Goal: Information Seeking & Learning: Learn about a topic

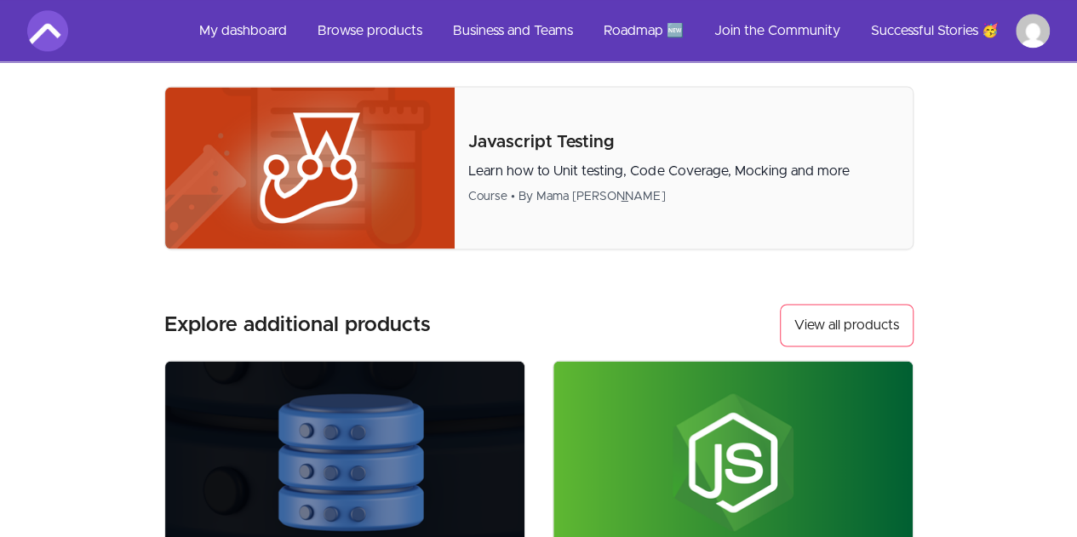
scroll to position [1192, 0]
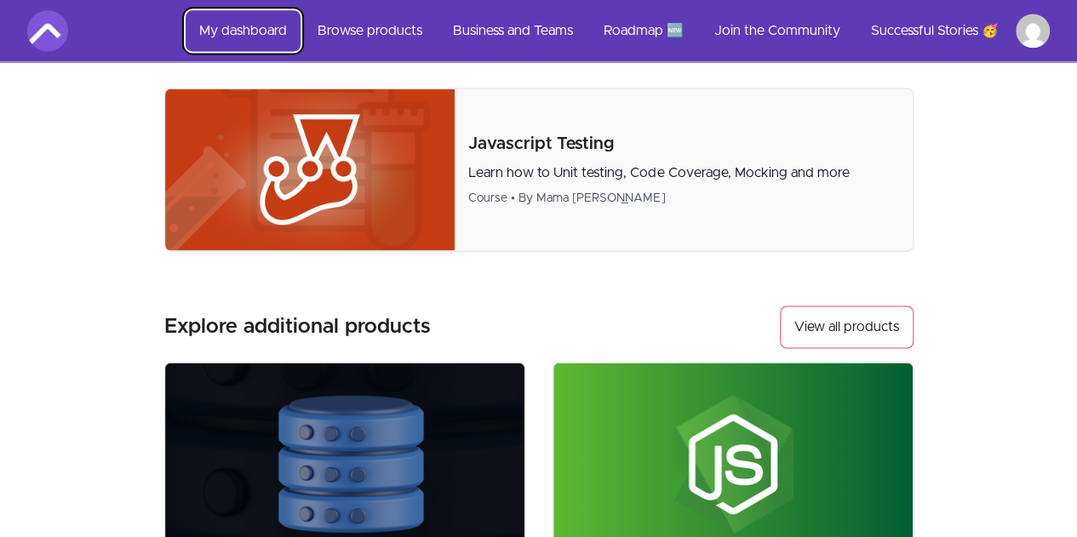
click at [247, 43] on link "My dashboard" at bounding box center [243, 30] width 115 height 41
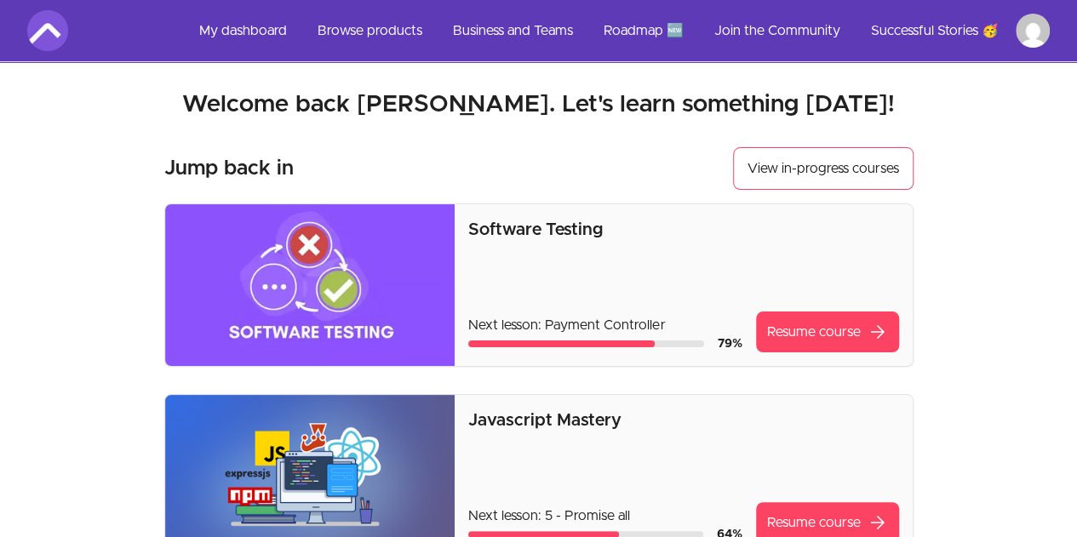
click at [61, 40] on img at bounding box center [47, 30] width 41 height 41
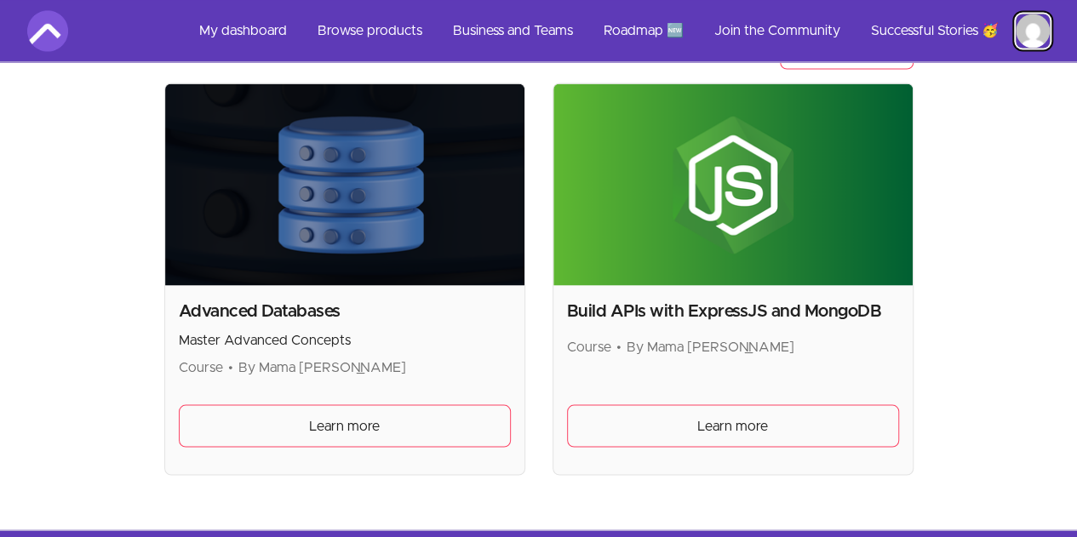
scroll to position [1362, 0]
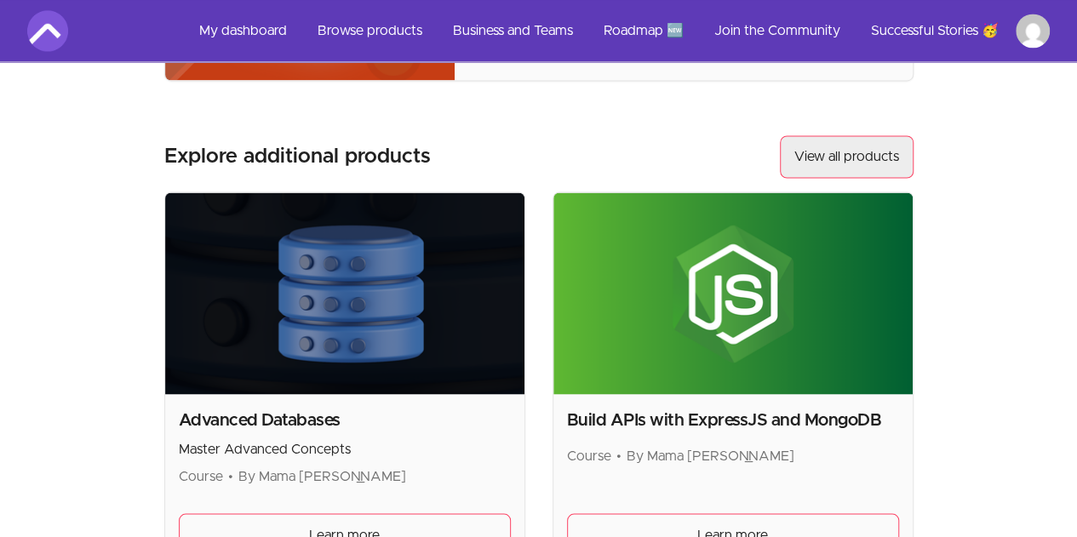
click at [802, 167] on link "View all products" at bounding box center [847, 156] width 134 height 43
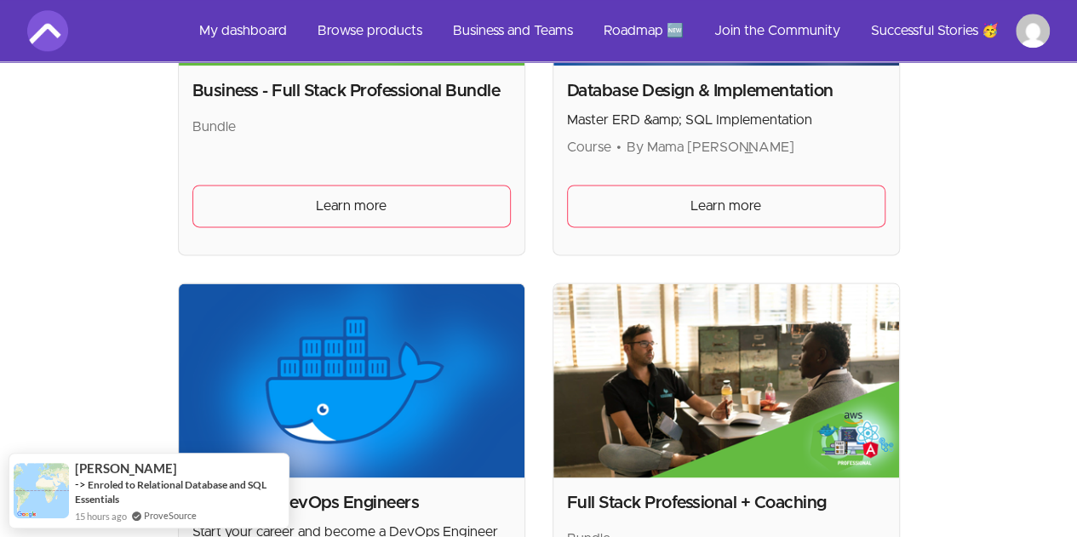
scroll to position [936, 0]
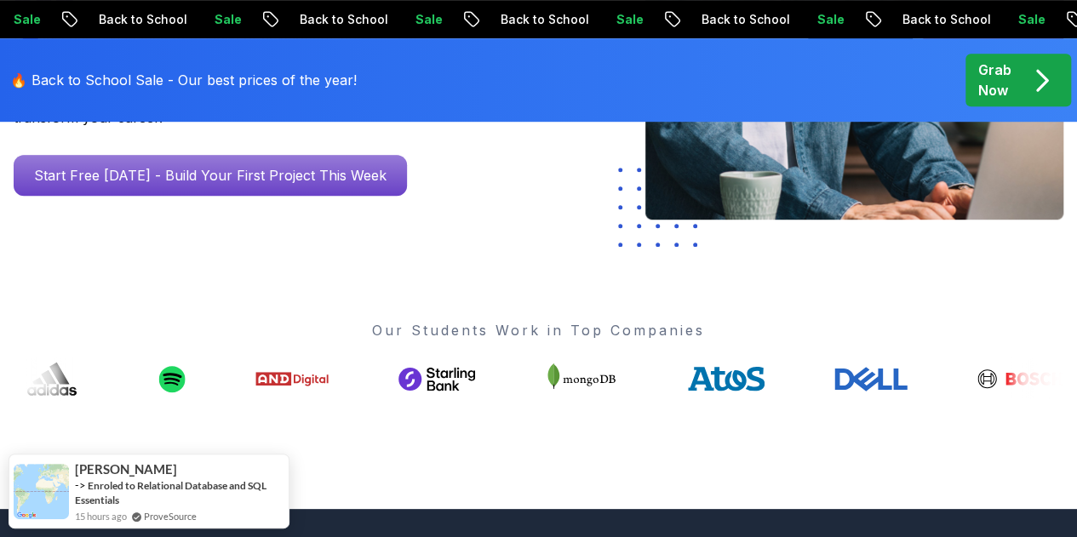
scroll to position [681, 0]
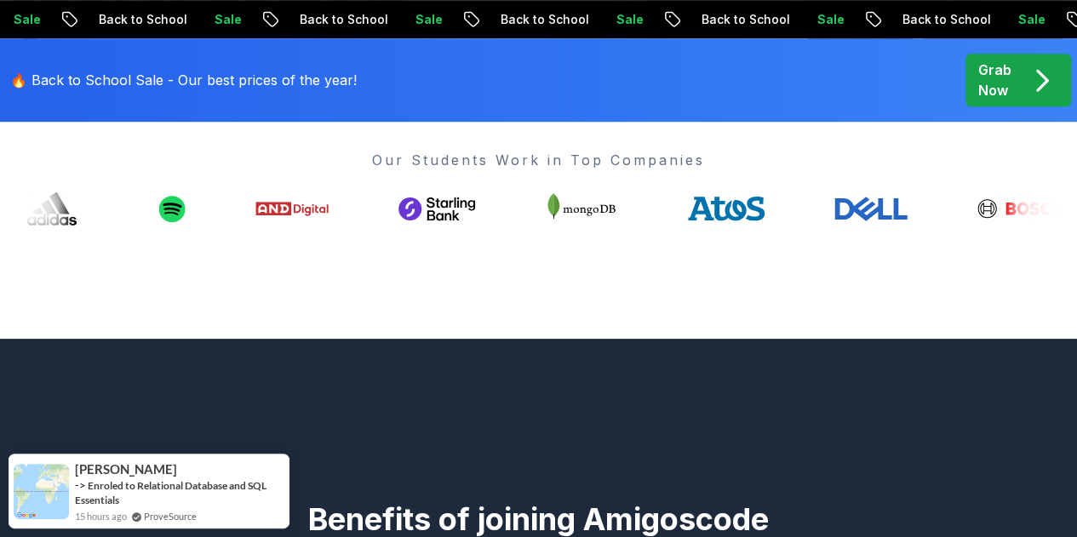
click at [1009, 81] on p "Grab Now" at bounding box center [994, 80] width 33 height 41
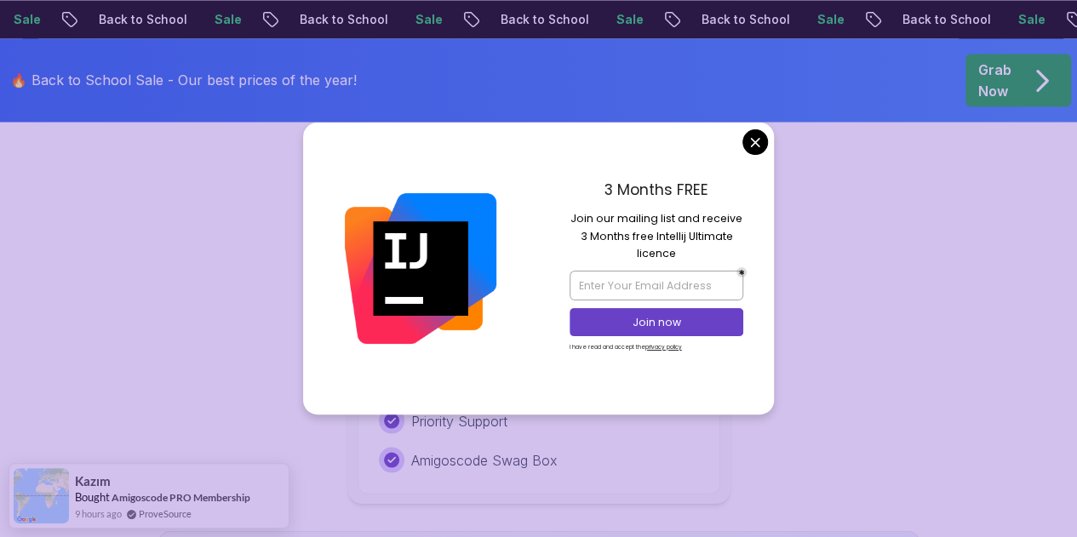
scroll to position [1617, 0]
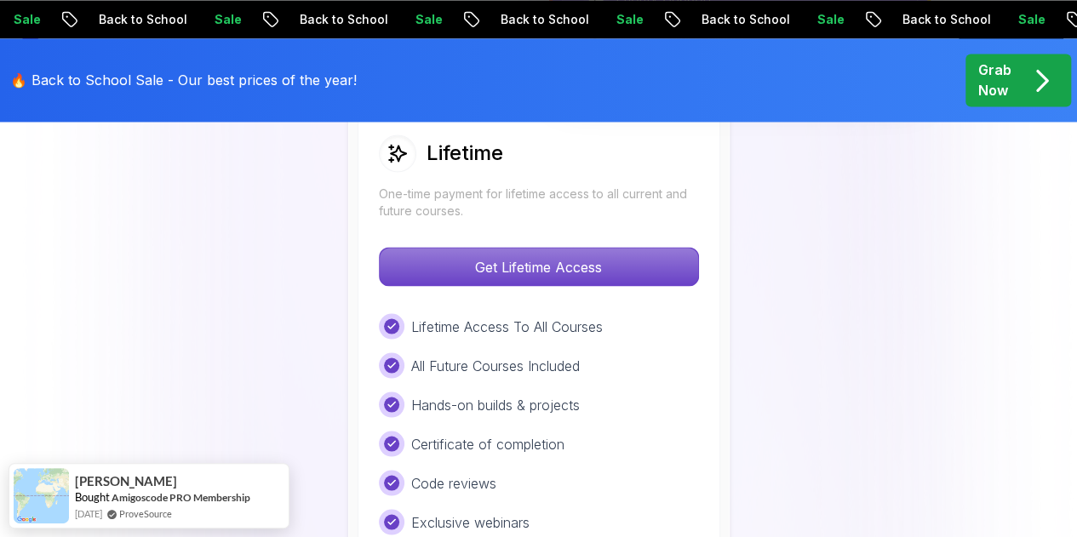
scroll to position [1277, 0]
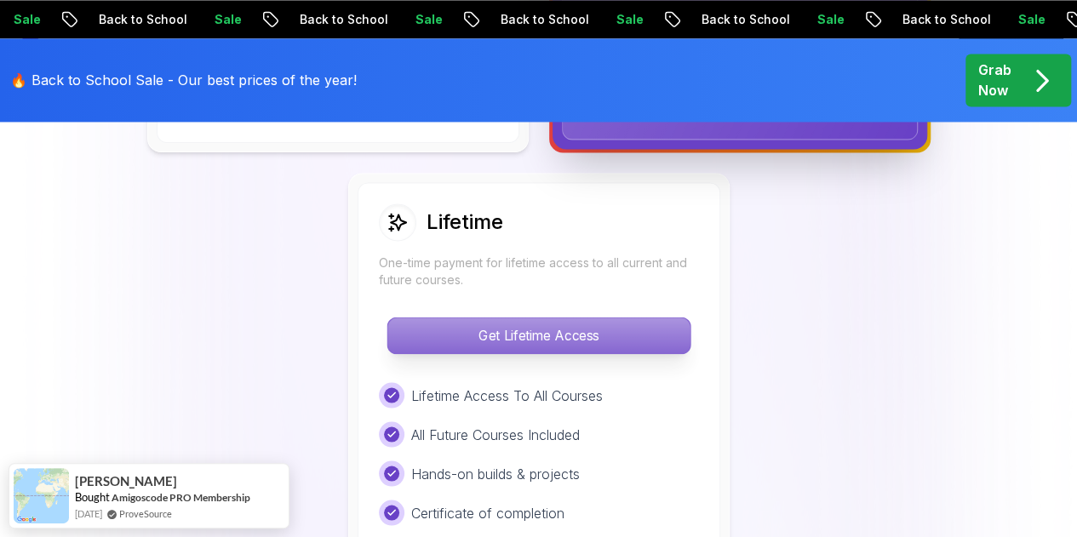
click at [665, 340] on p "Get Lifetime Access" at bounding box center [538, 335] width 302 height 36
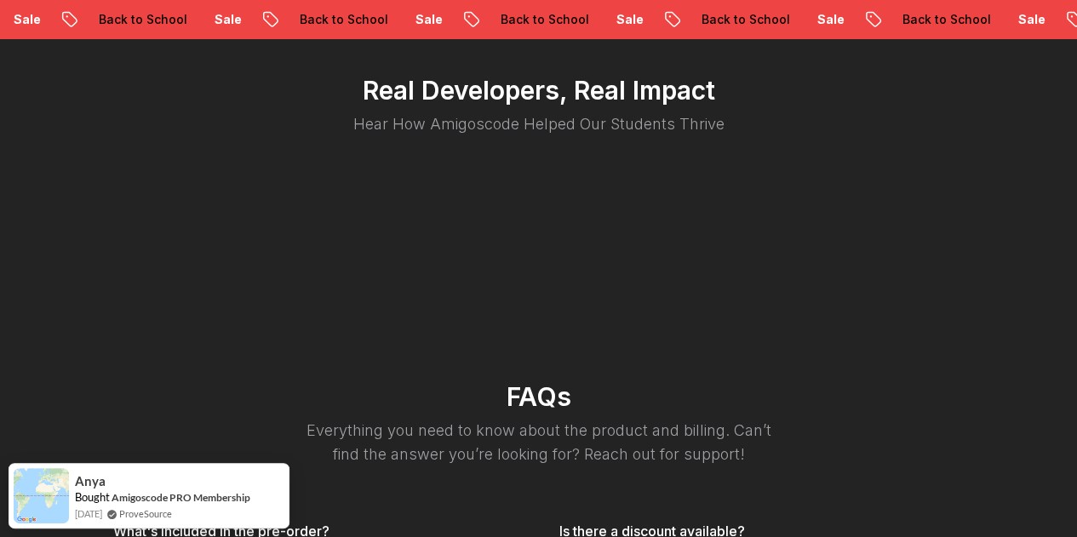
scroll to position [3745, 0]
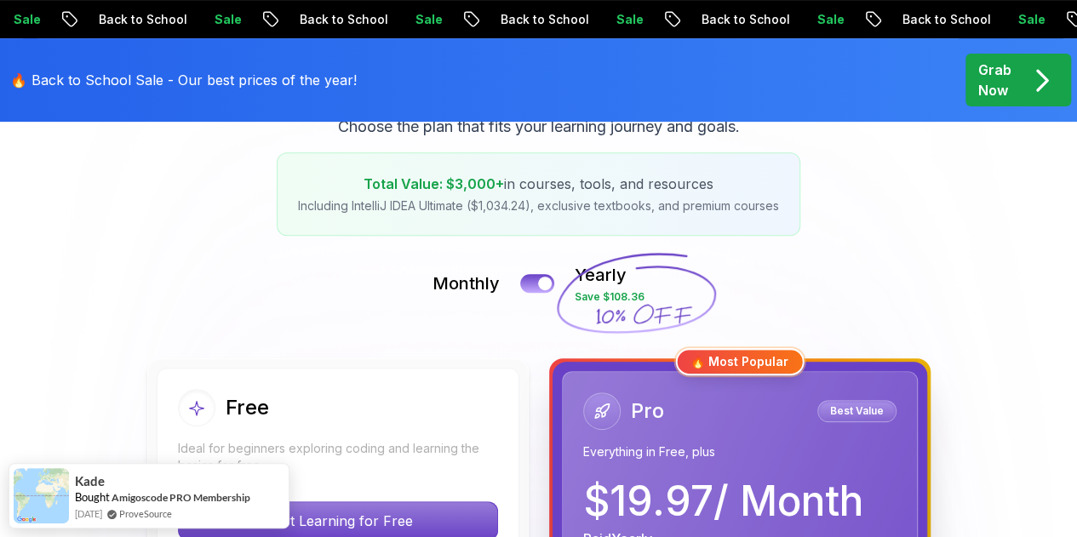
scroll to position [255, 0]
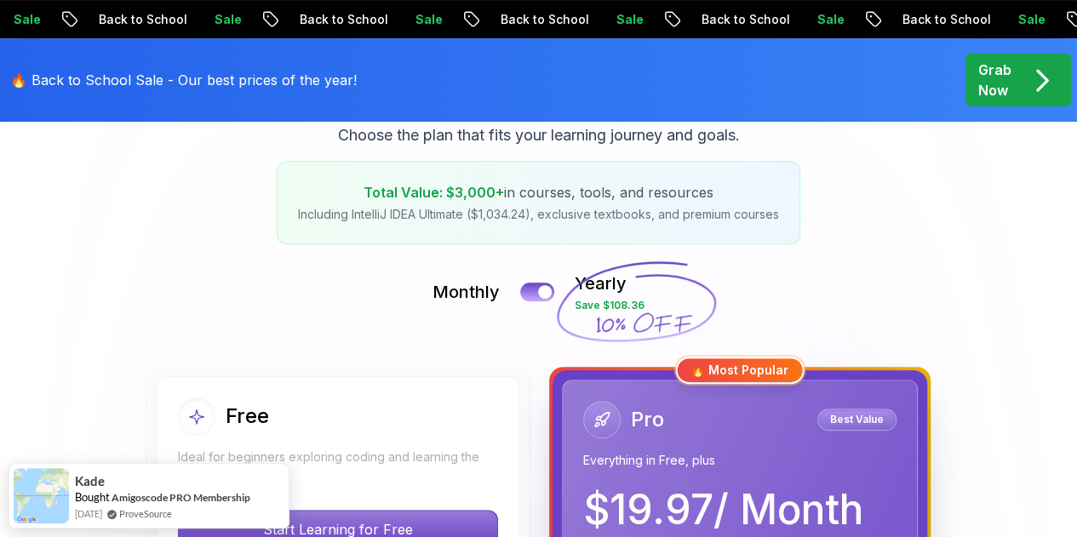
click at [557, 283] on icon at bounding box center [635, 302] width 163 height 150
click at [552, 283] on button at bounding box center [537, 292] width 36 height 20
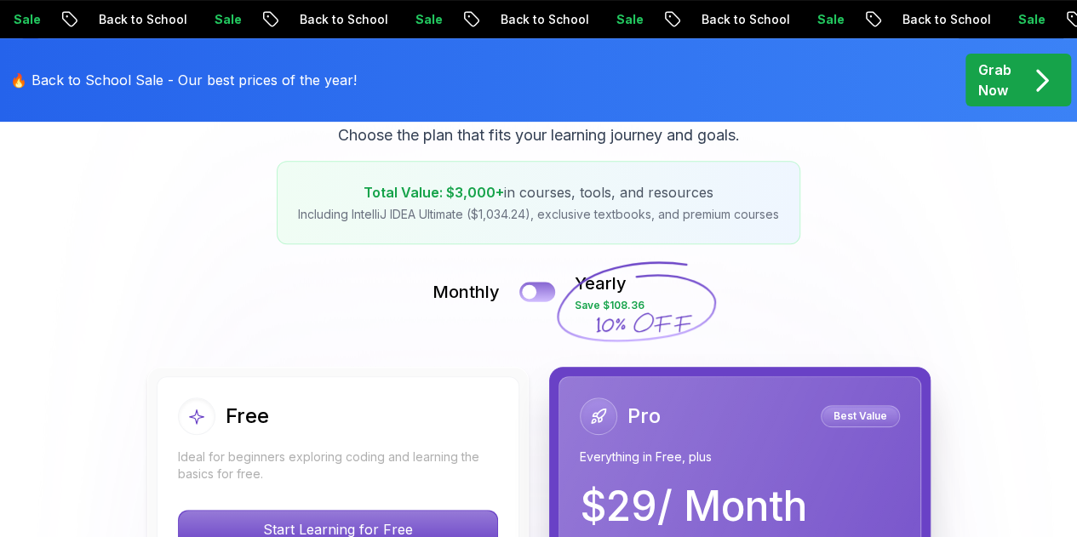
click at [538, 285] on button at bounding box center [537, 292] width 36 height 20
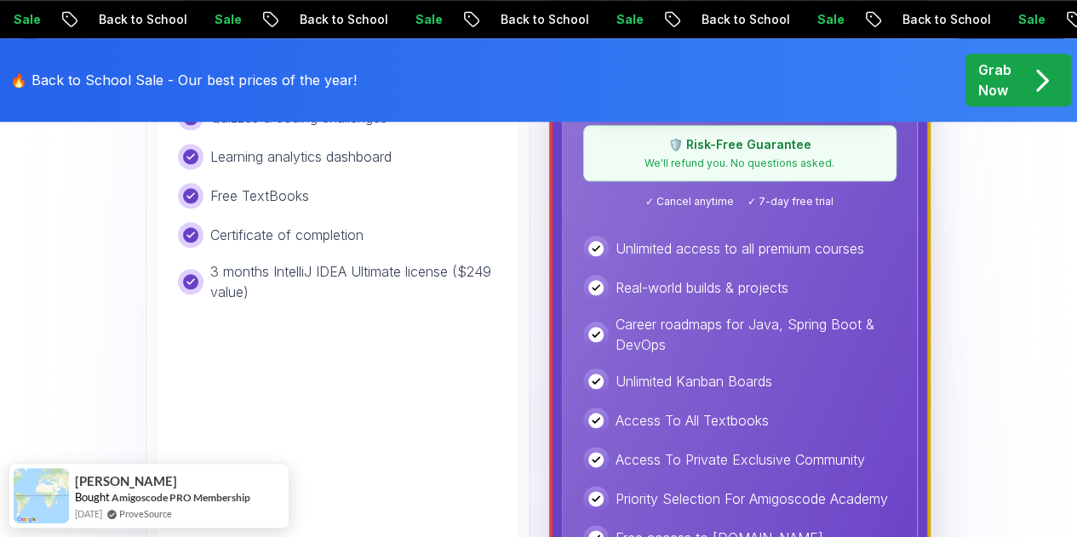
scroll to position [681, 0]
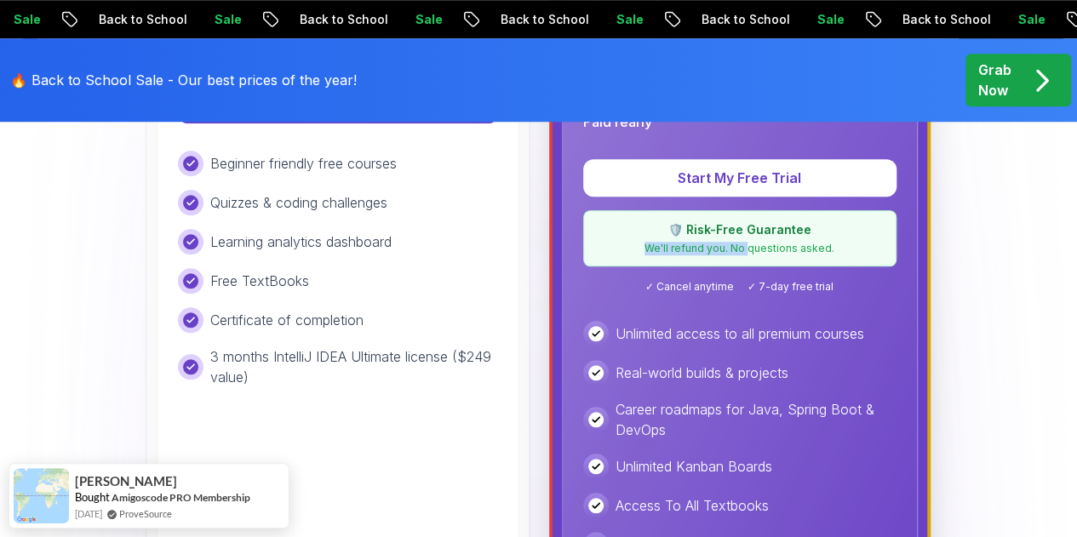
drag, startPoint x: 649, startPoint y: 249, endPoint x: 751, endPoint y: 253, distance: 102.2
click at [751, 253] on p "We'll refund you. No questions asked." at bounding box center [739, 249] width 291 height 14
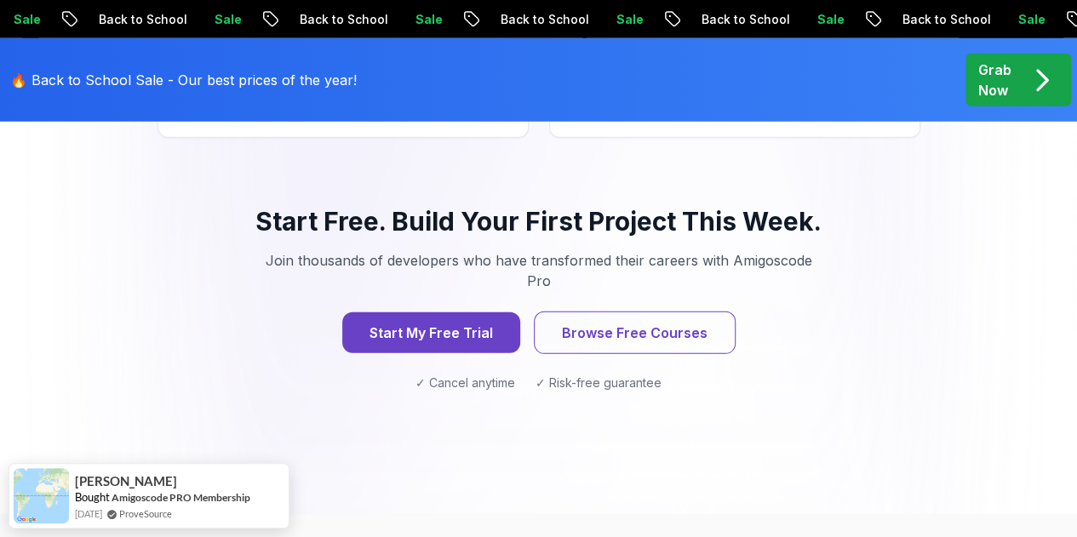
scroll to position [2468, 0]
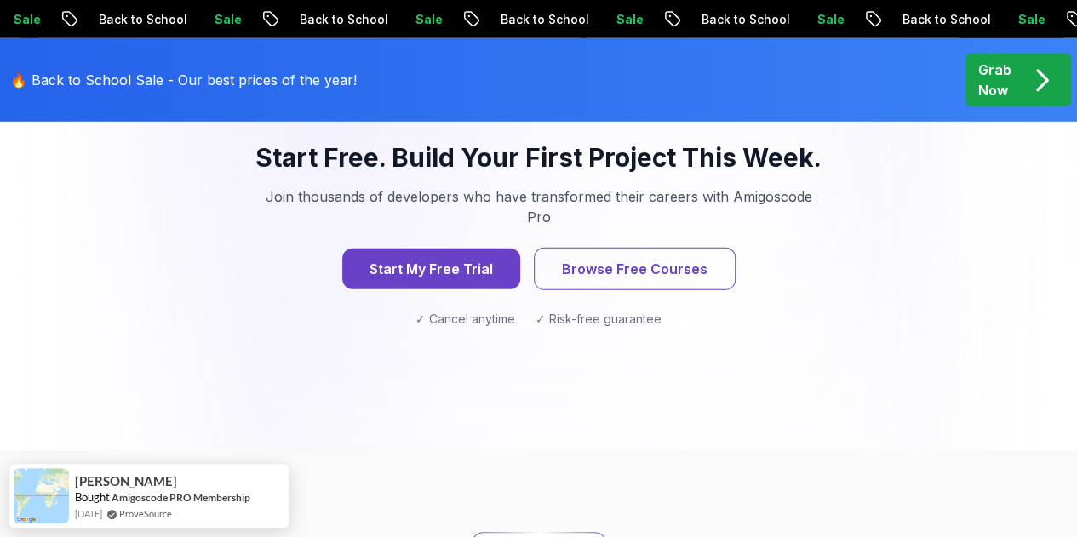
click at [673, 250] on div "Start Free. Build Your First Project This Week. Join thousands of developers wh…" at bounding box center [538, 234] width 763 height 267
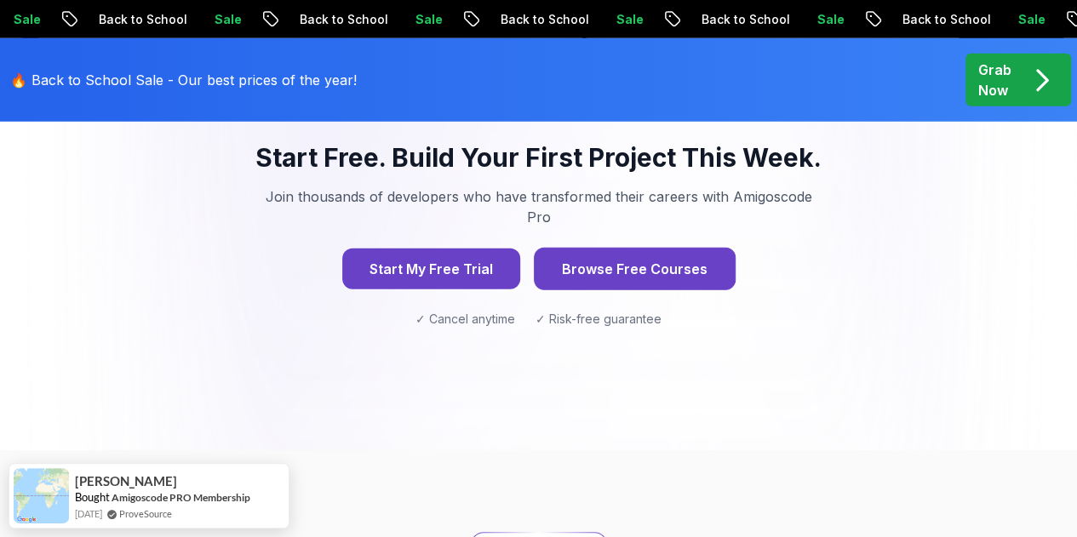
click at [671, 248] on button "Browse Free Courses" at bounding box center [635, 269] width 202 height 43
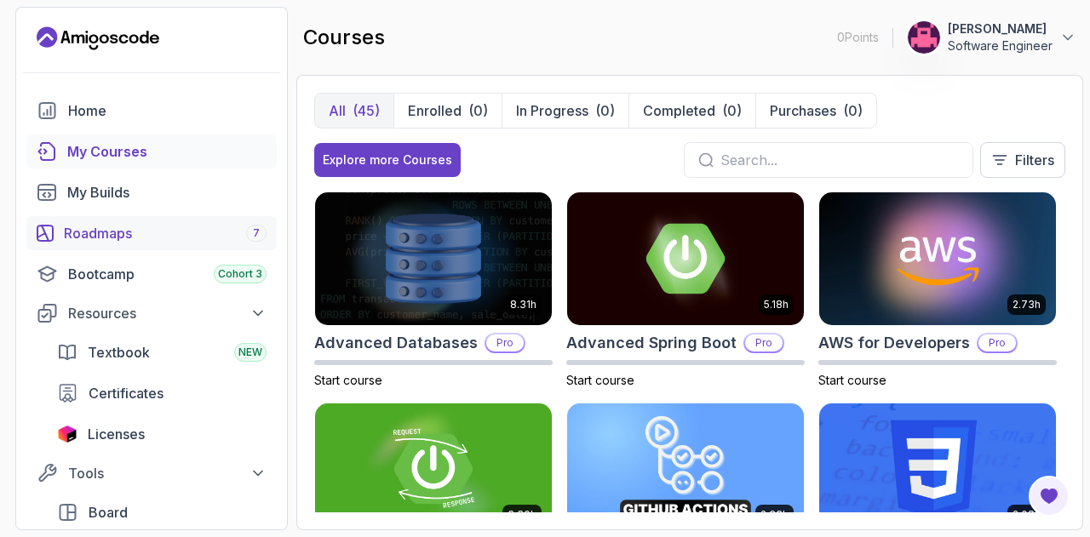
click at [146, 231] on div "Roadmaps 7" at bounding box center [165, 233] width 203 height 20
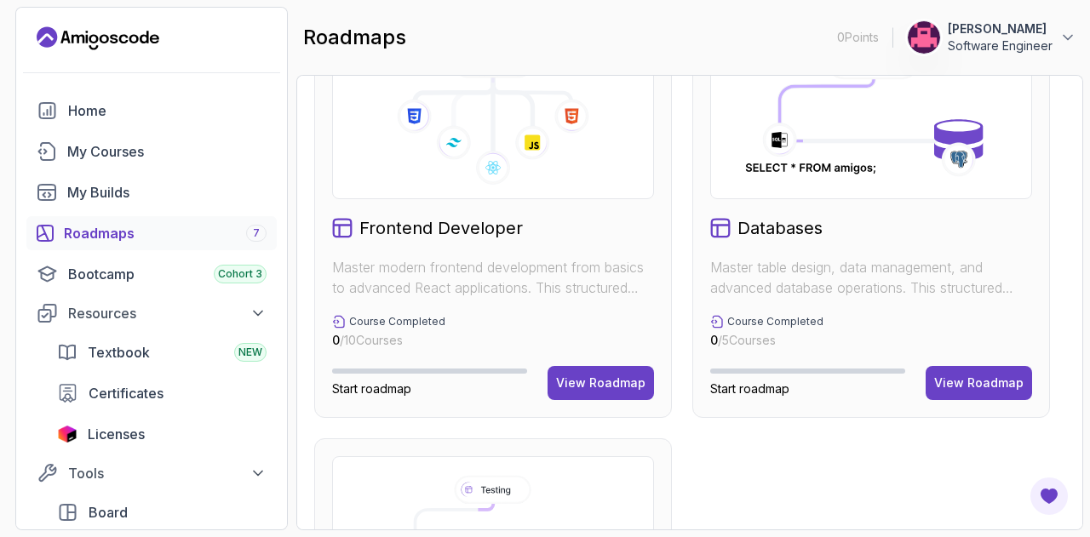
scroll to position [1266, 0]
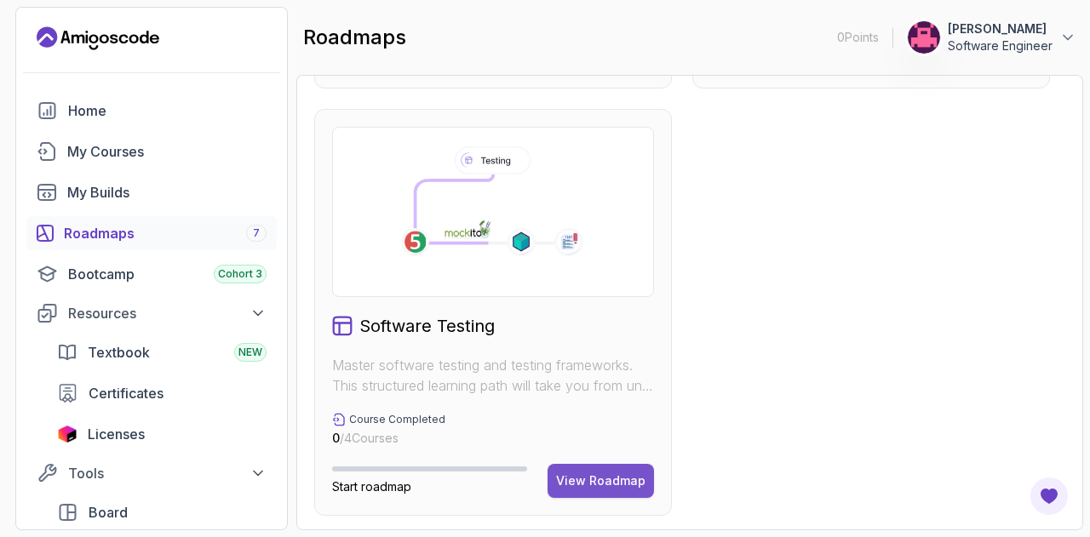
click at [641, 473] on div "View Roadmap" at bounding box center [600, 480] width 89 height 17
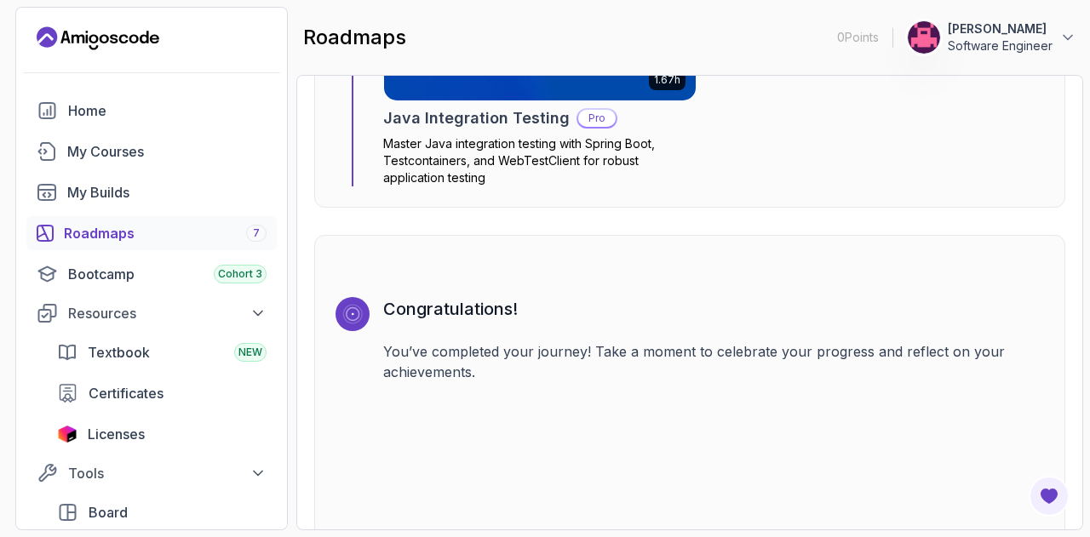
scroll to position [3080, 0]
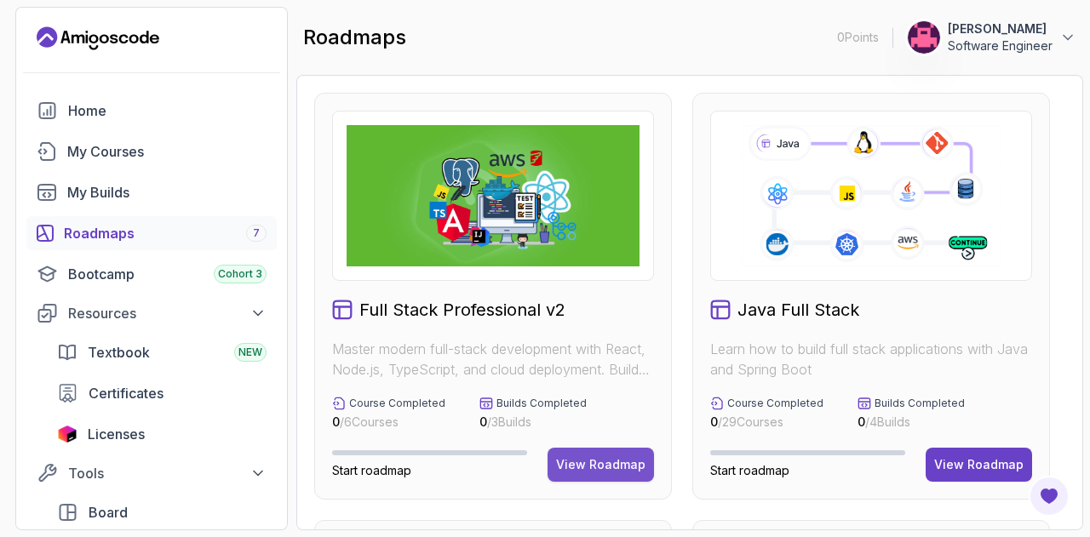
click at [613, 460] on div "View Roadmap" at bounding box center [600, 464] width 89 height 17
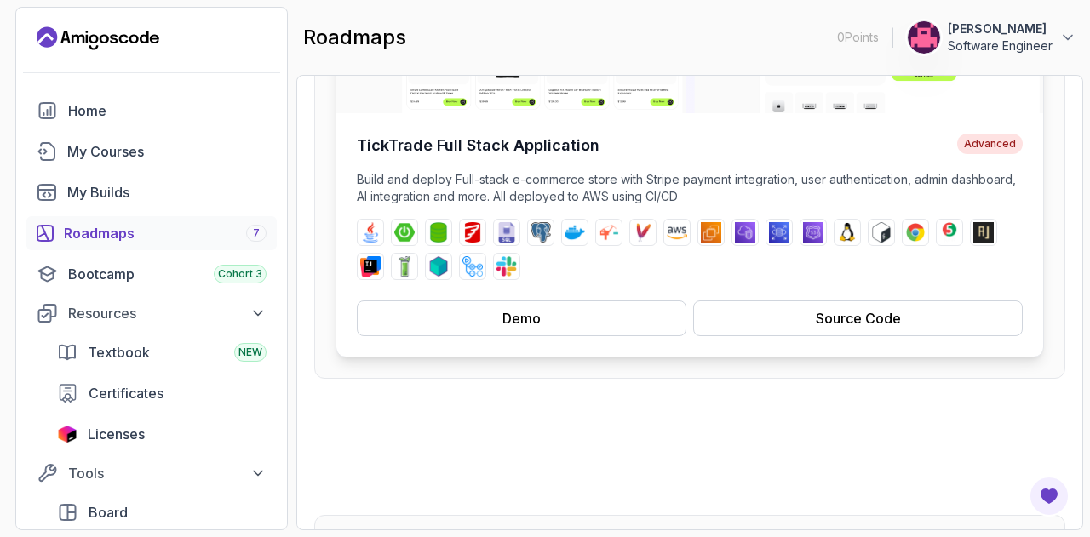
scroll to position [340, 0]
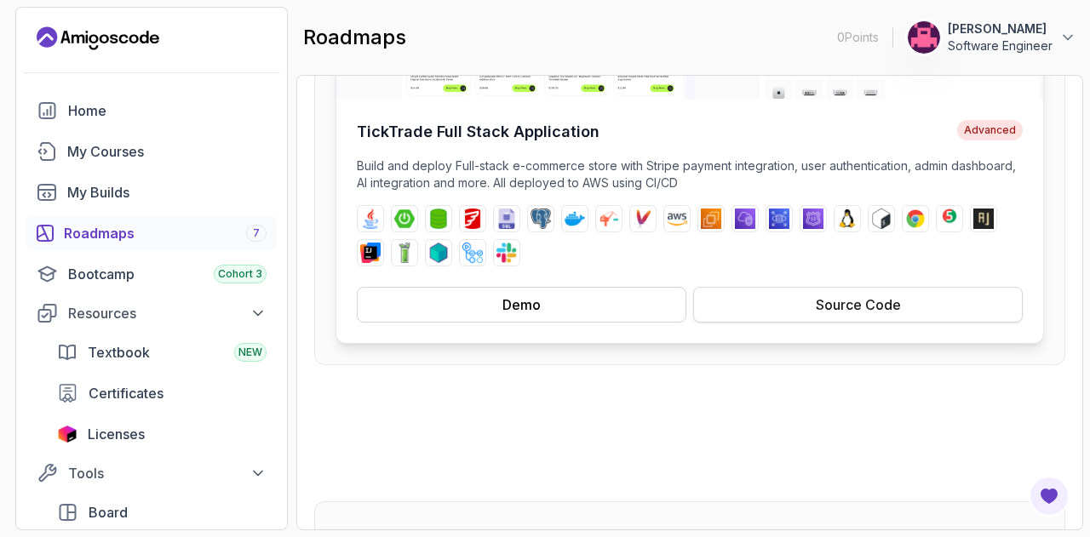
click at [771, 306] on button "Source Code" at bounding box center [857, 305] width 329 height 36
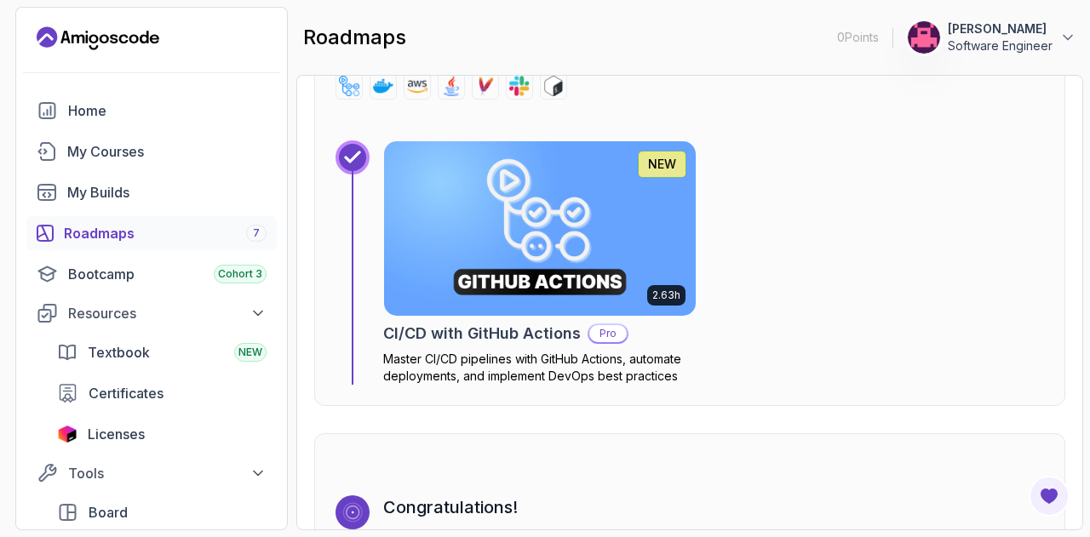
scroll to position [4732, 0]
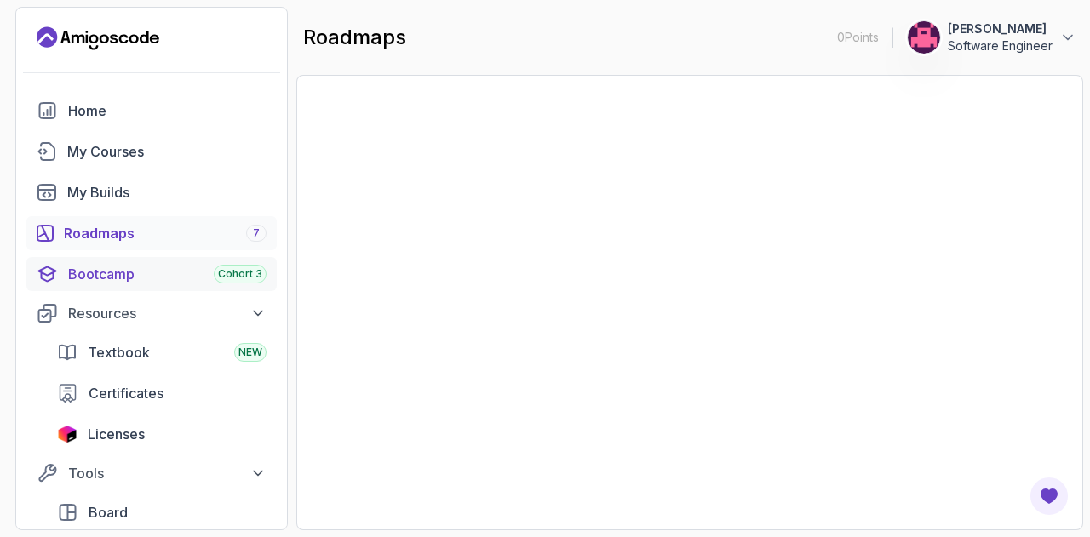
click at [125, 270] on div "Bootcamp Cohort 3" at bounding box center [167, 274] width 198 height 20
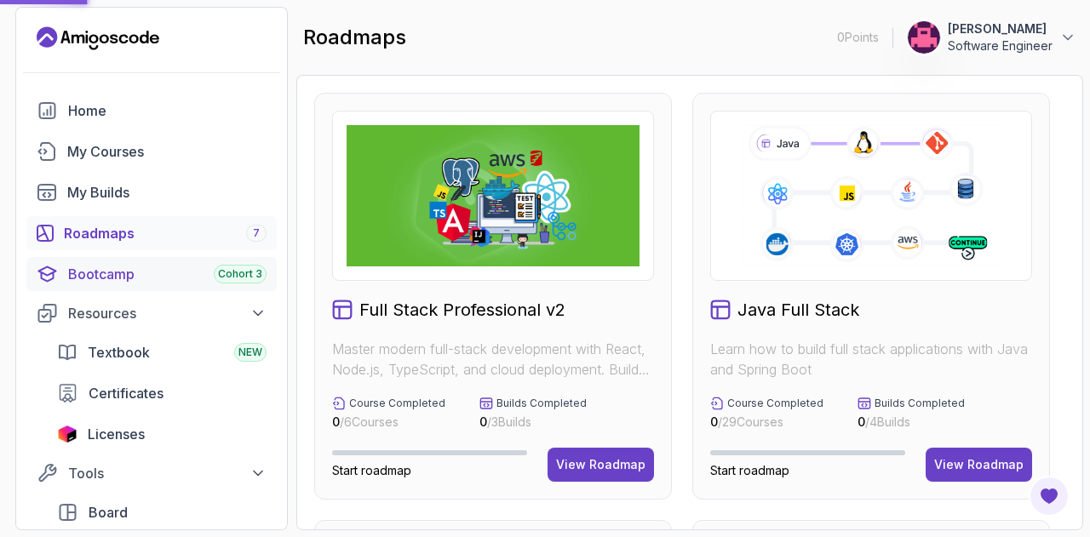
click at [105, 278] on div "Bootcamp Cohort 3" at bounding box center [167, 274] width 198 height 20
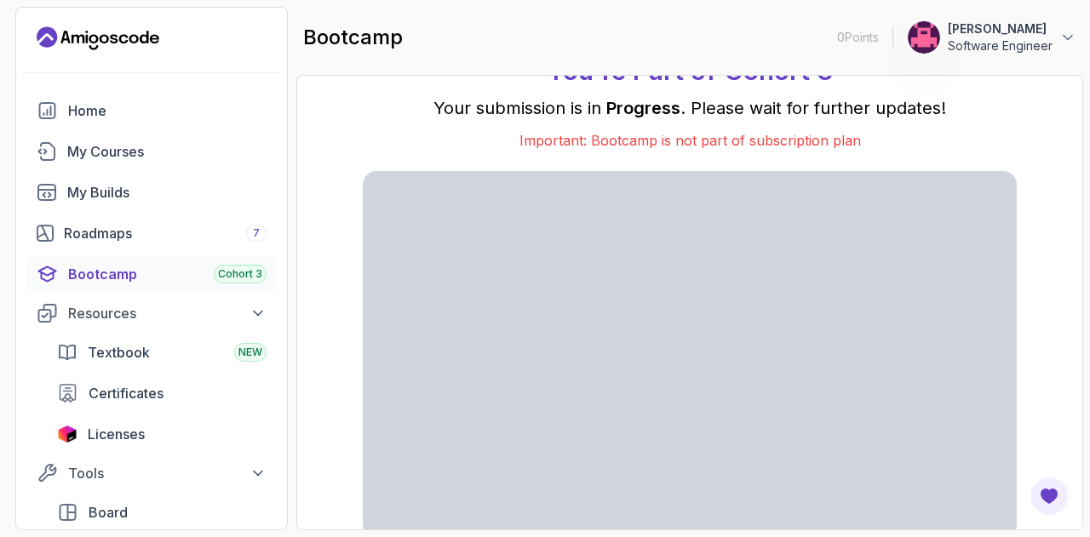
scroll to position [65, 0]
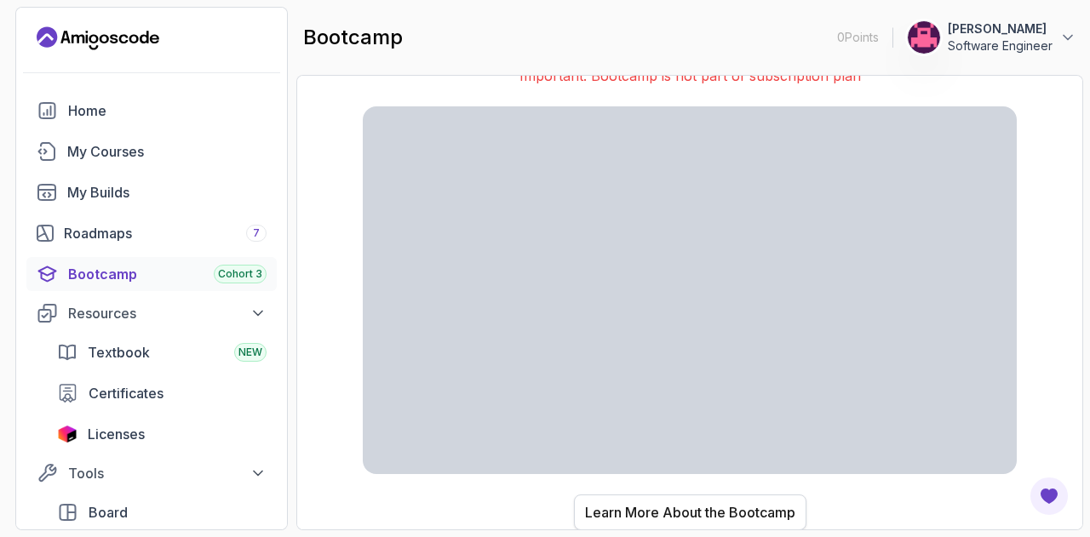
click at [662, 500] on button "Learn More About the Bootcamp" at bounding box center [690, 513] width 232 height 36
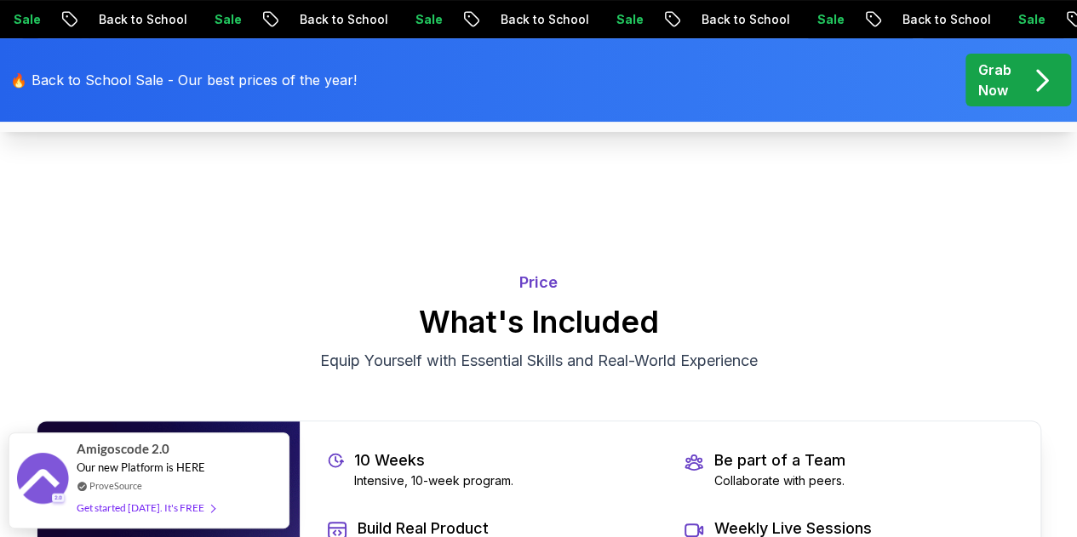
scroll to position [3320, 0]
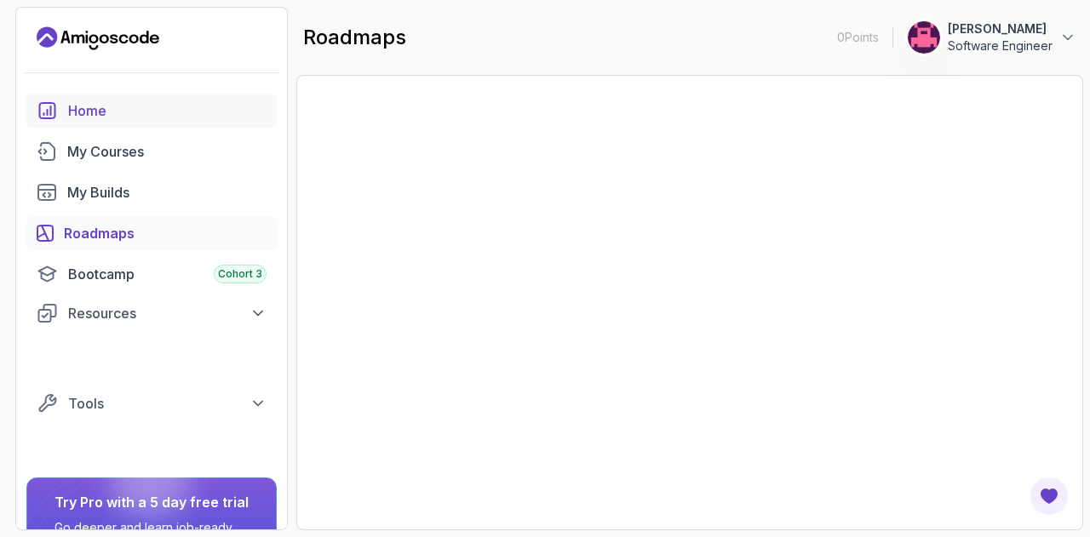
click at [999, 33] on p "GAMGAMI Mohammed" at bounding box center [999, 28] width 105 height 17
click at [112, 99] on link "Home" at bounding box center [151, 111] width 250 height 34
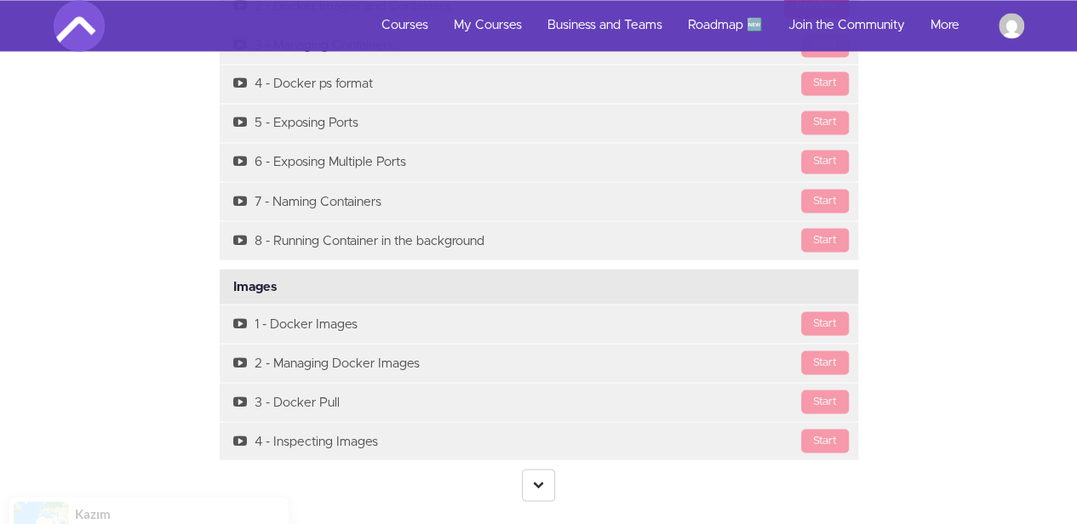
scroll to position [4681, 0]
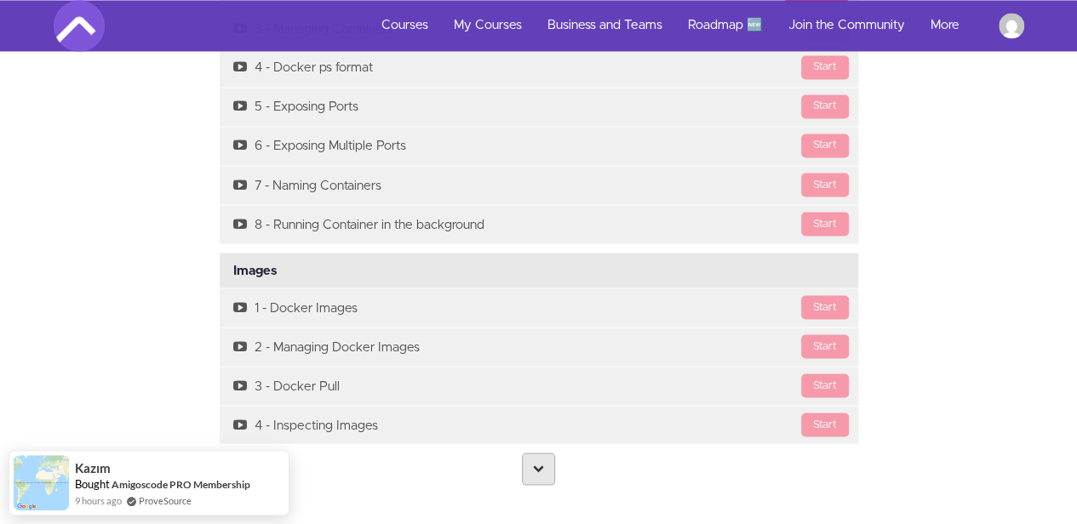
click at [543, 462] on icon at bounding box center [538, 467] width 11 height 11
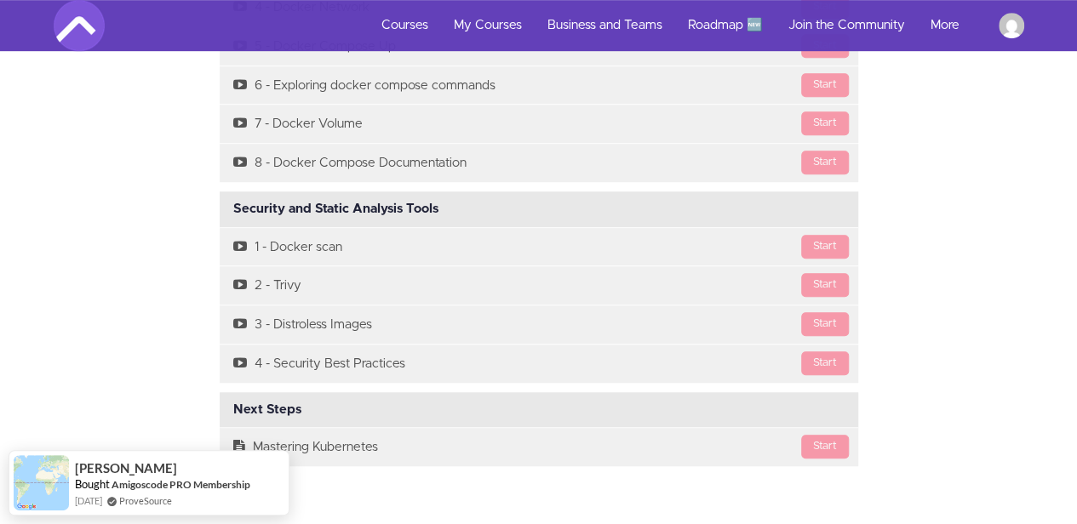
scroll to position [6980, 0]
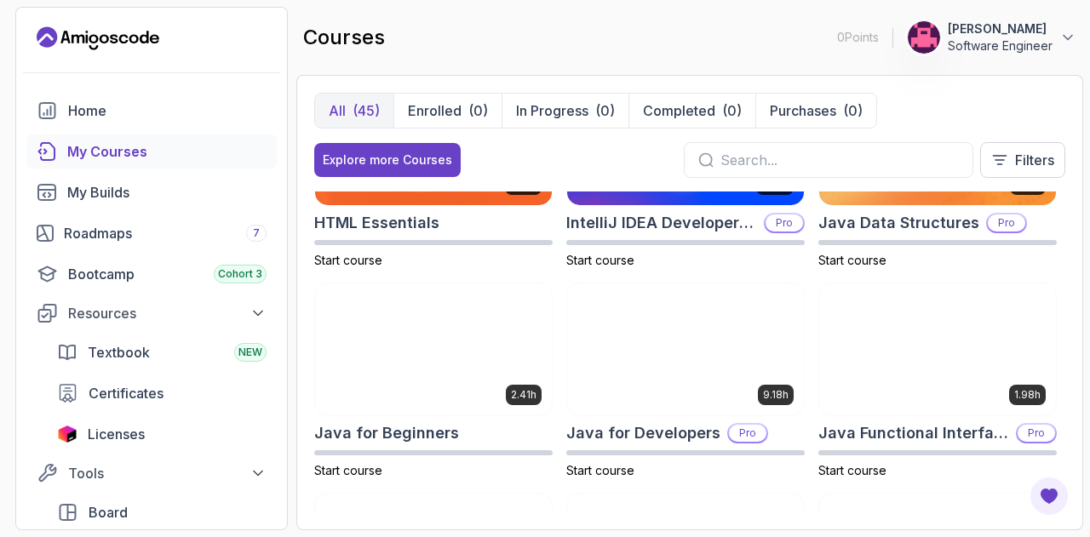
scroll to position [936, 0]
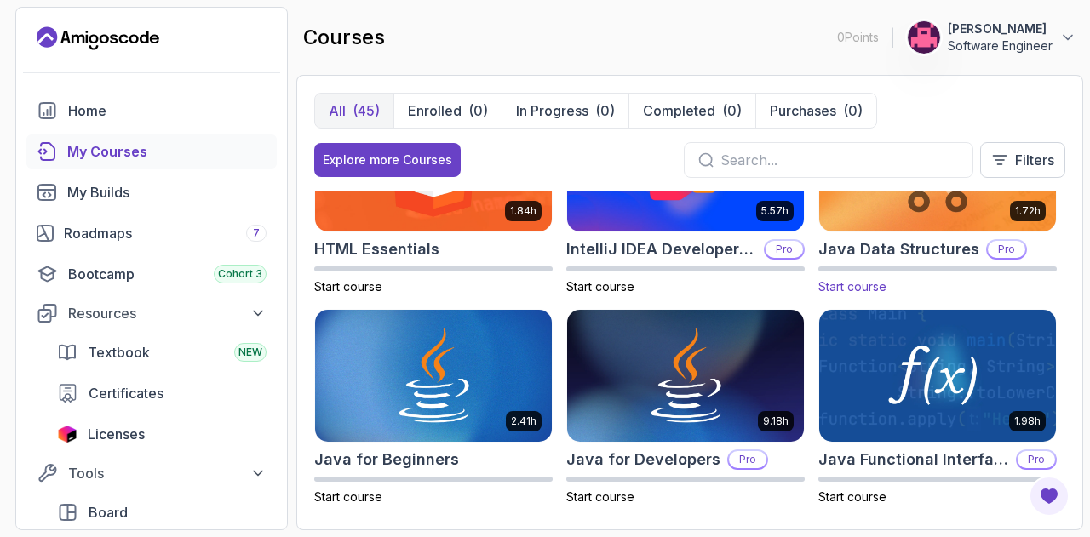
click at [895, 221] on img at bounding box center [937, 164] width 249 height 139
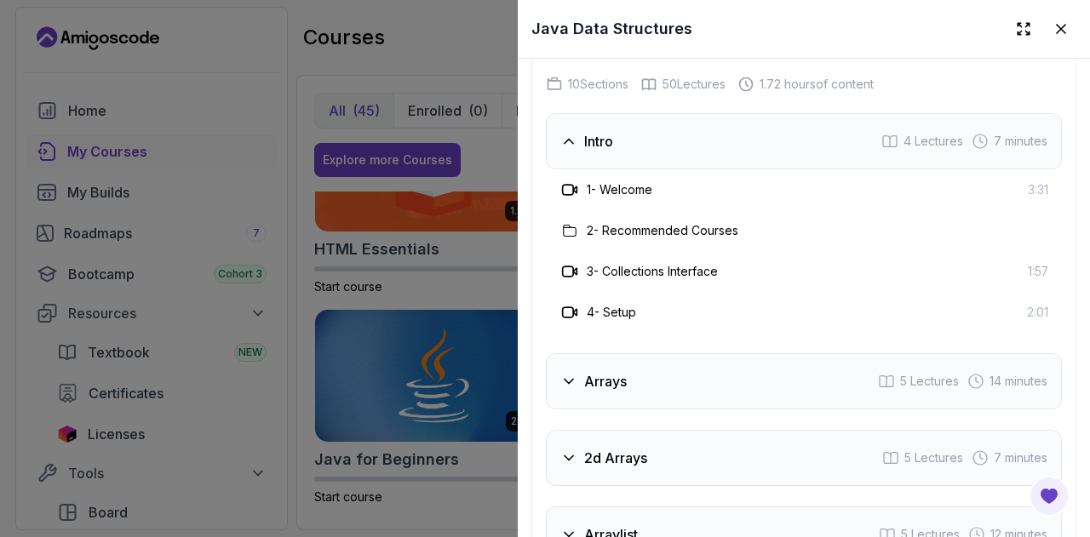
scroll to position [2894, 0]
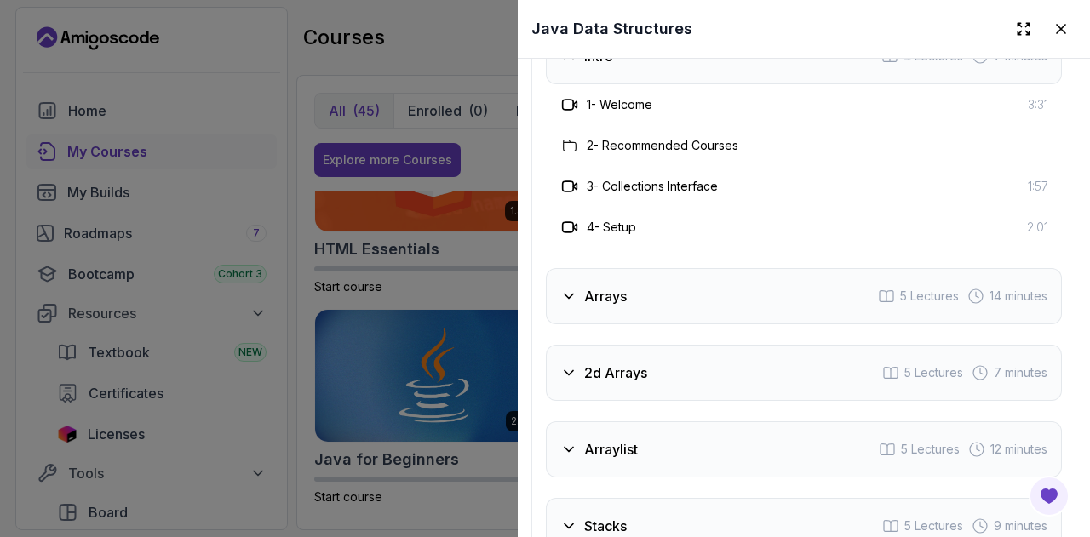
click at [654, 282] on div "Arrays 5 Lectures 14 minutes" at bounding box center [804, 296] width 516 height 56
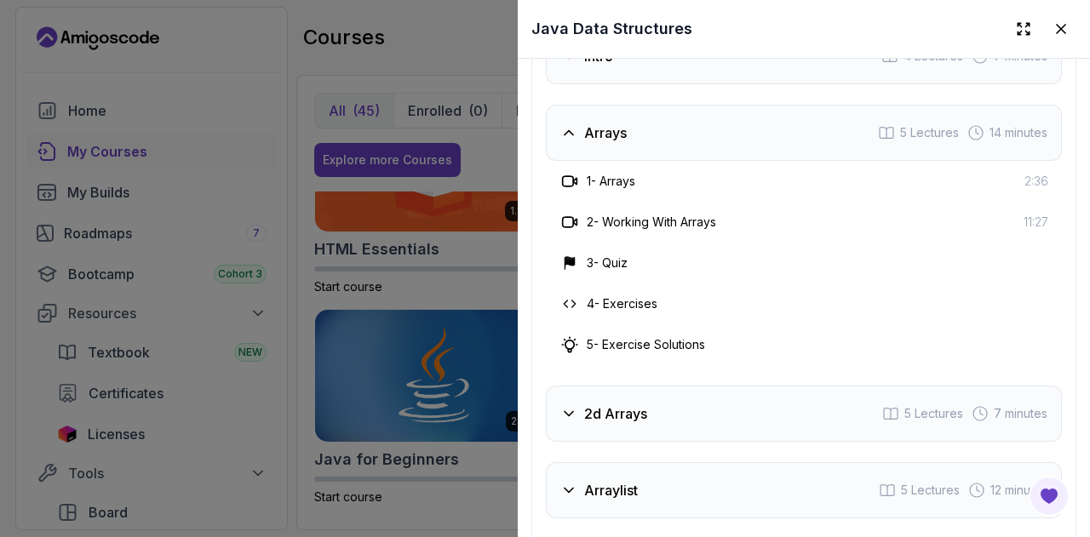
scroll to position [2979, 0]
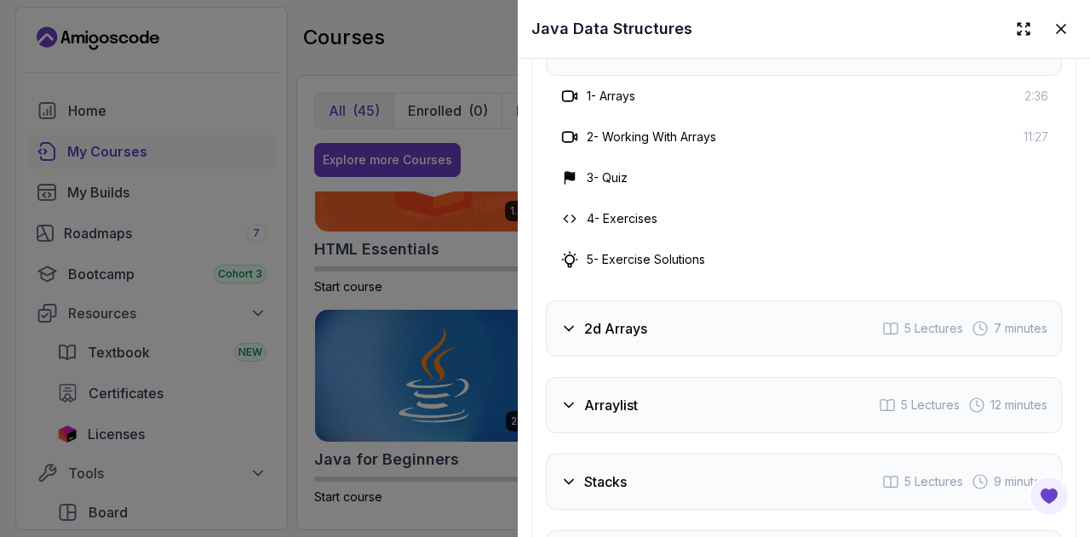
click at [683, 311] on div "2d Arrays 5 Lectures 7 minutes" at bounding box center [804, 328] width 516 height 56
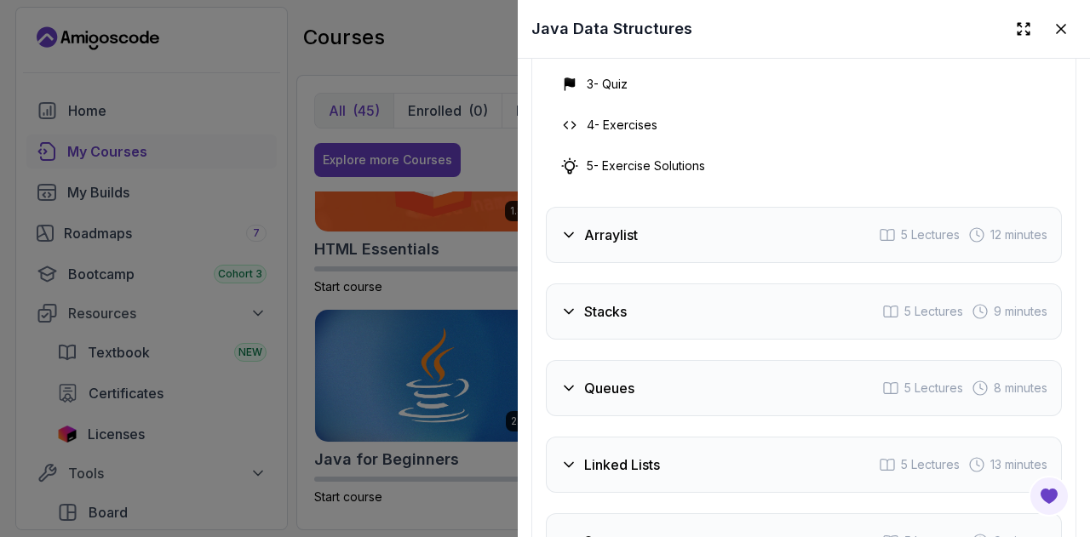
click at [684, 287] on div "Stacks 5 Lectures 9 minutes" at bounding box center [804, 311] width 516 height 56
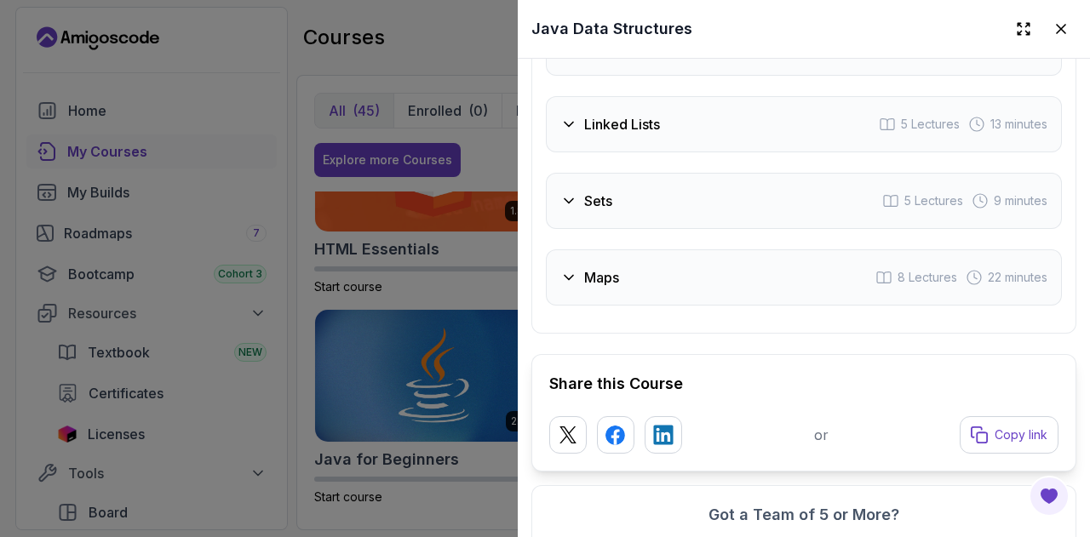
click at [677, 268] on div "Maps 8 Lectures 22 minutes" at bounding box center [804, 277] width 516 height 56
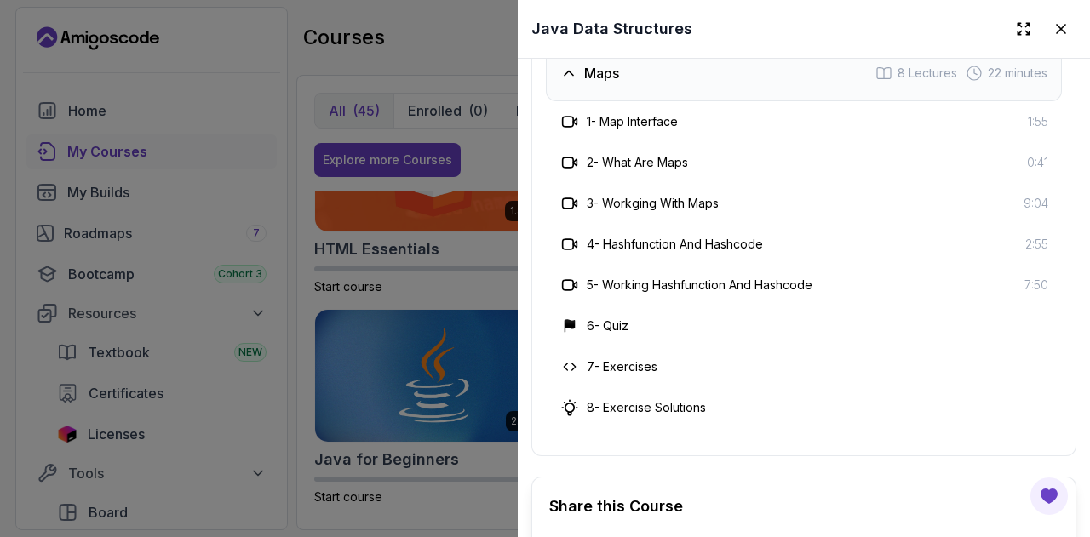
scroll to position [3286, 0]
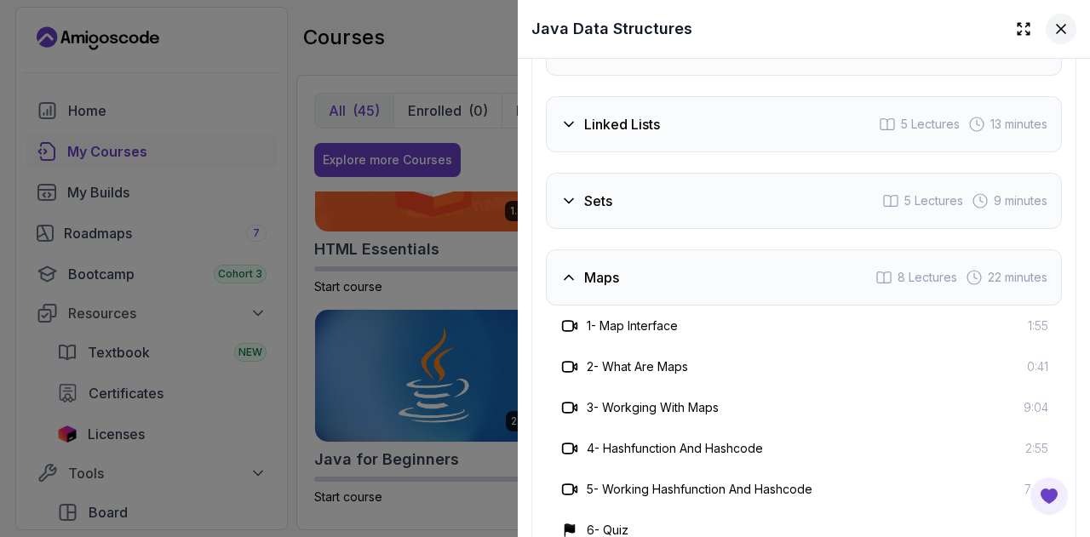
click at [1052, 35] on icon at bounding box center [1060, 28] width 17 height 17
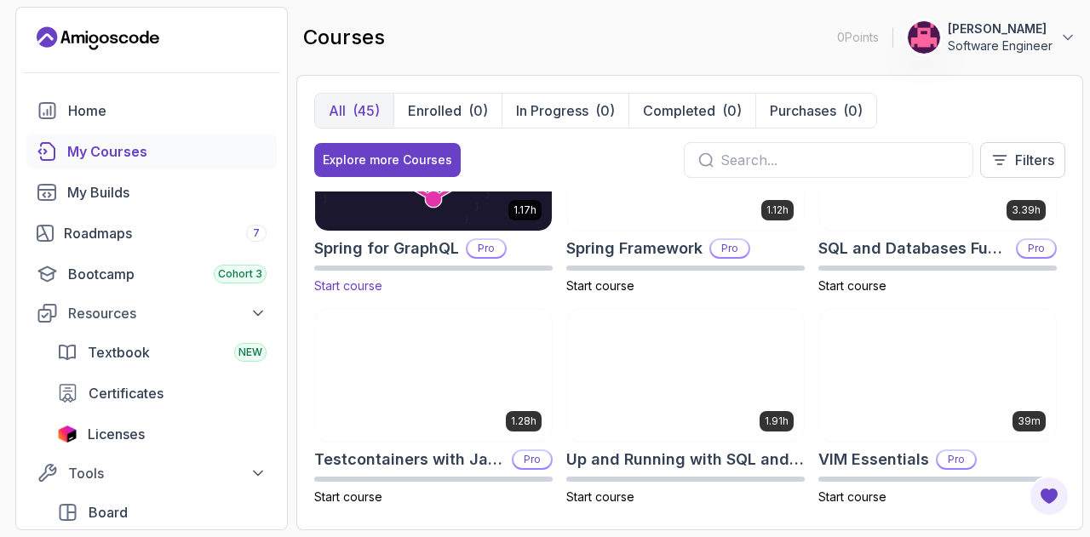
scroll to position [2844, 0]
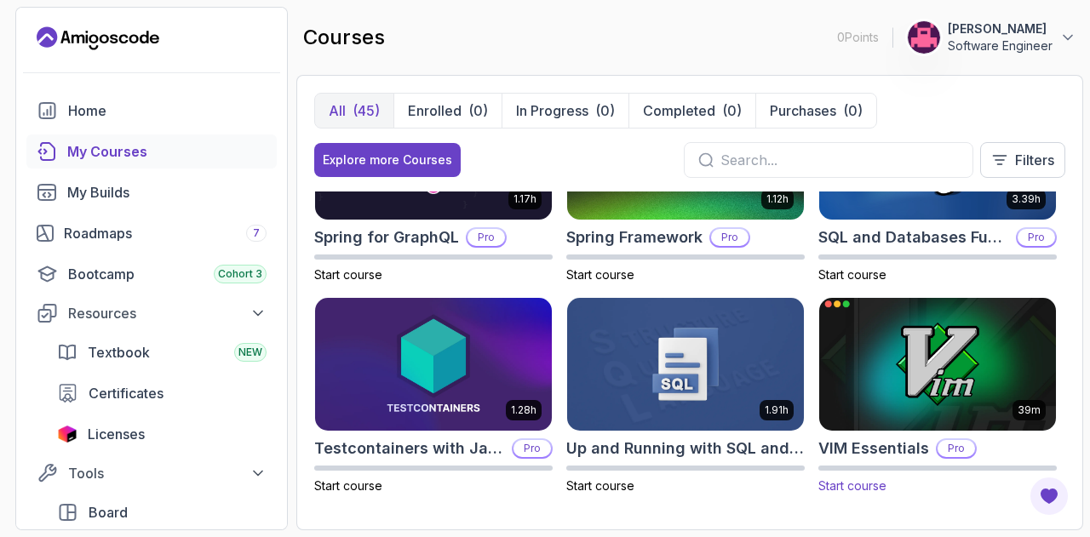
click at [865, 341] on img at bounding box center [937, 364] width 249 height 139
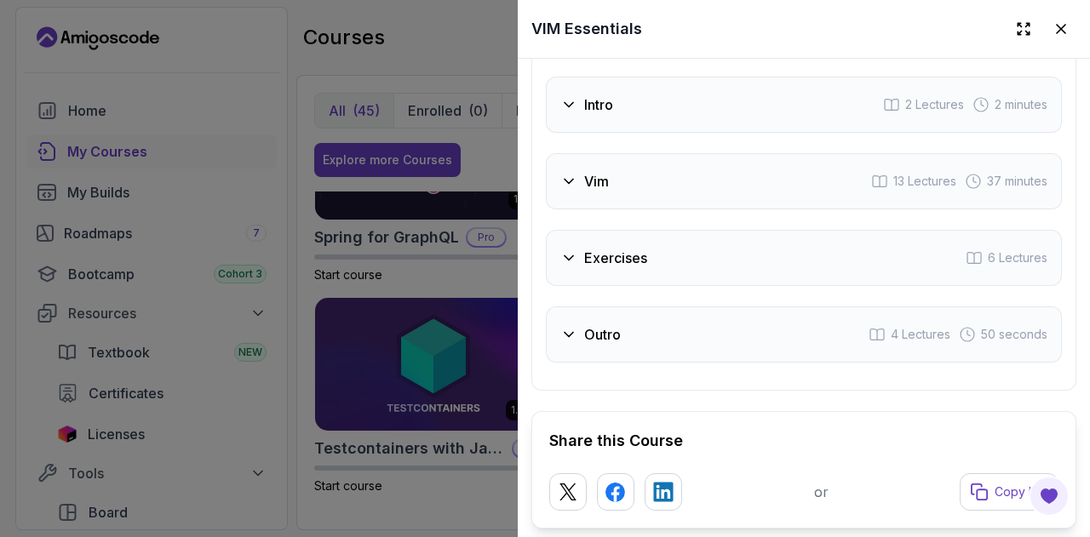
scroll to position [2554, 0]
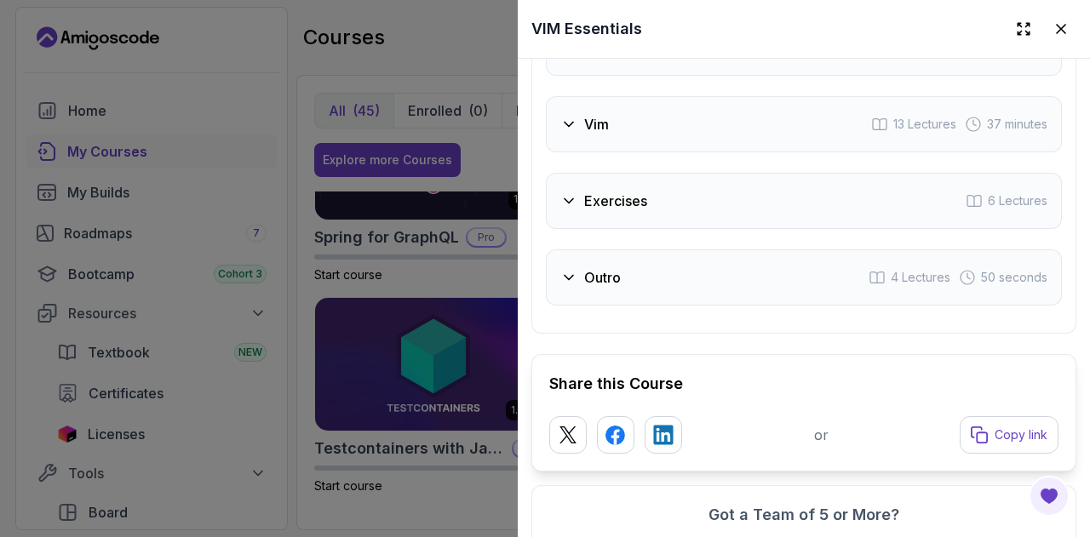
click at [712, 197] on div "Exercises 6 Lectures" at bounding box center [804, 201] width 516 height 56
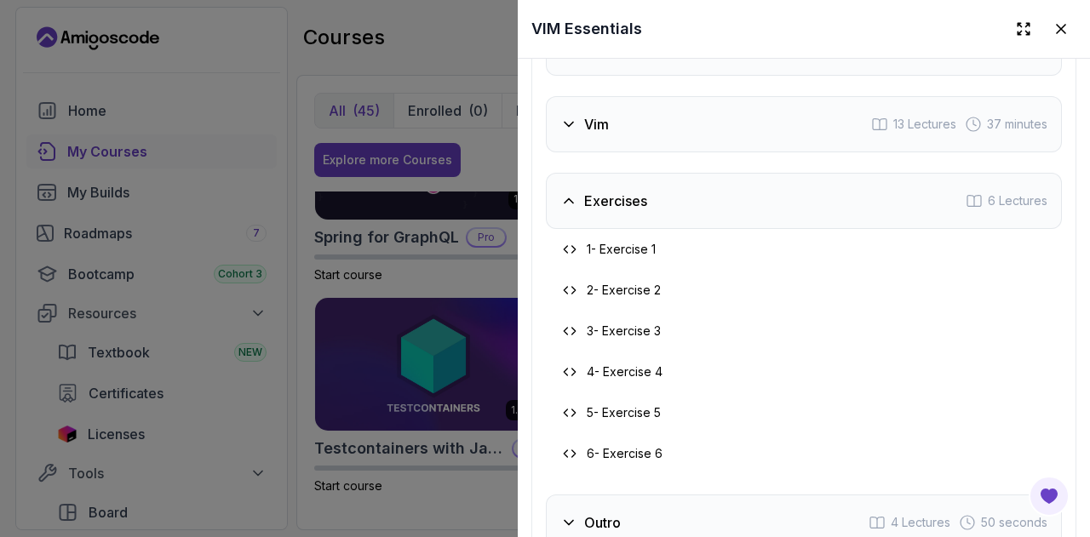
click at [678, 121] on div "Vim 13 Lectures 37 minutes" at bounding box center [804, 124] width 516 height 56
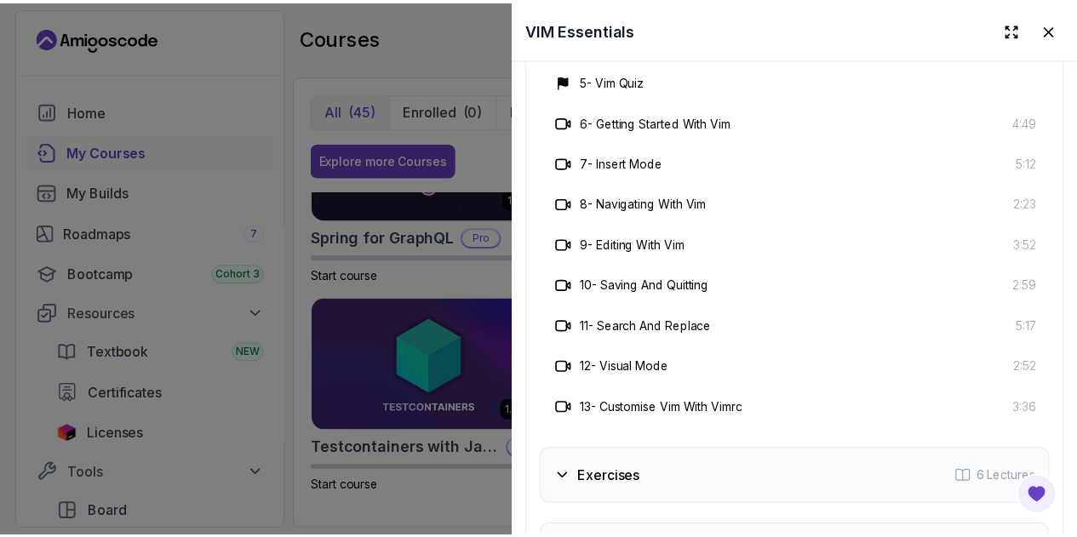
scroll to position [2468, 0]
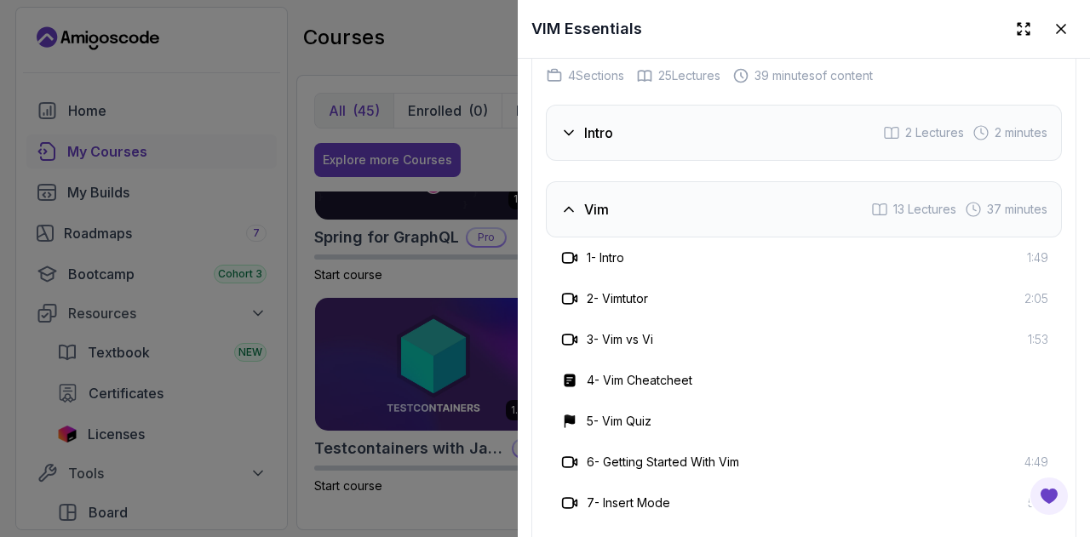
click at [688, 197] on div "Vim 13 Lectures 37 minutes" at bounding box center [804, 209] width 516 height 56
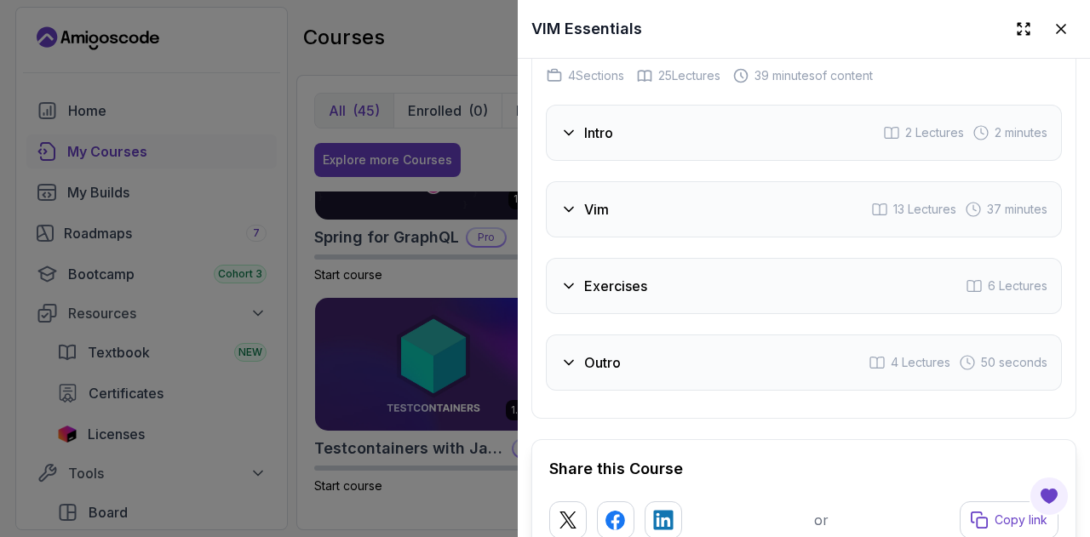
click at [676, 142] on div "Intro 2 Lectures 2 minutes" at bounding box center [804, 133] width 516 height 56
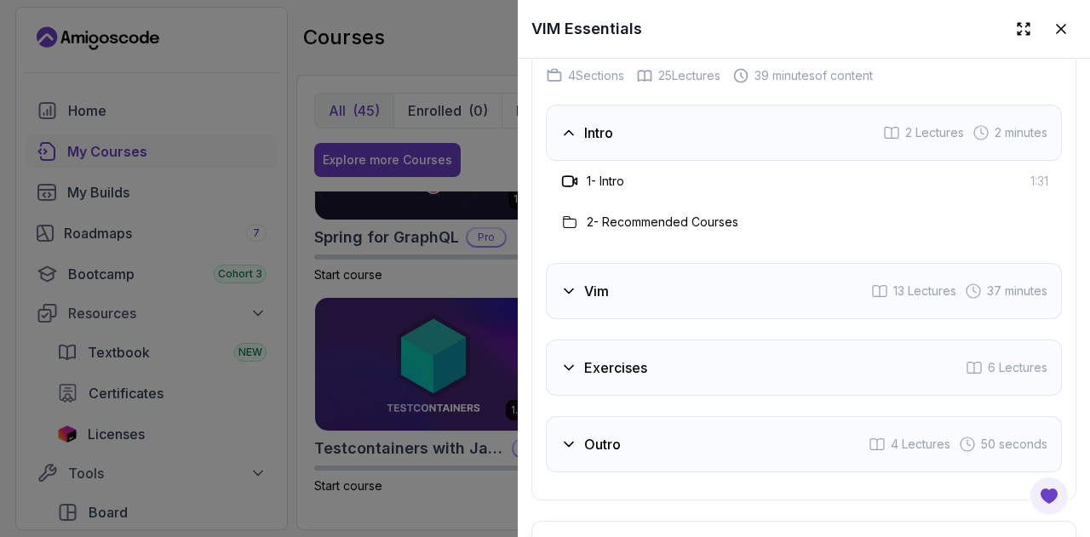
click at [408, 275] on div at bounding box center [545, 268] width 1090 height 537
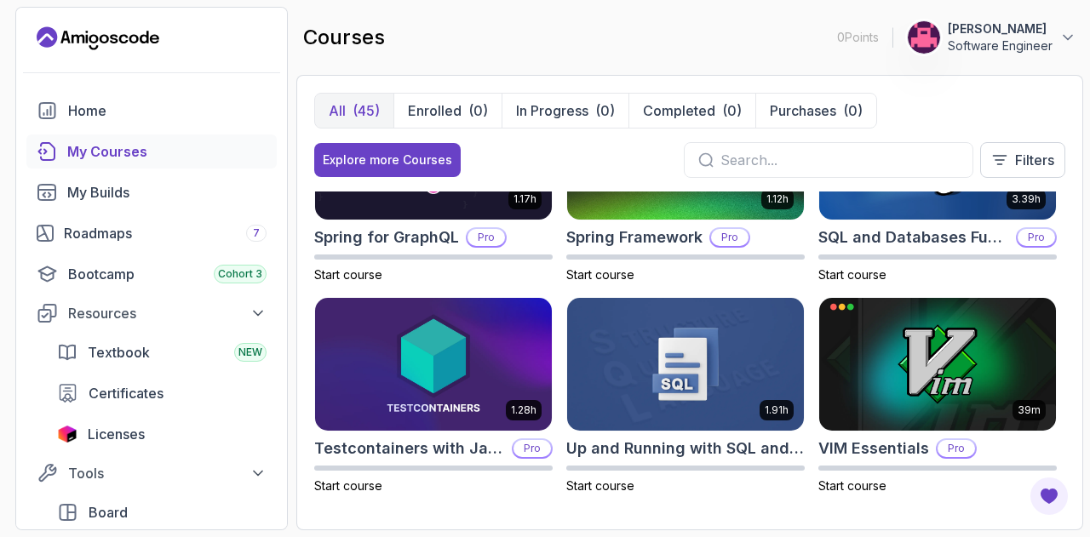
click at [300, 505] on div "All (45) Enrolled (0) In Progress (0) Completed (0) Purchases (0) Explore more …" at bounding box center [689, 302] width 786 height 455
click at [295, 501] on section "0 Points GAMGAMI Mohammed Software Engineer Home My Courses My Builds Roadmaps …" at bounding box center [545, 268] width 1090 height 537
click at [289, 495] on section "0 Points GAMGAMI Mohammed Software Engineer Home My Courses My Builds Roadmaps …" at bounding box center [545, 268] width 1090 height 537
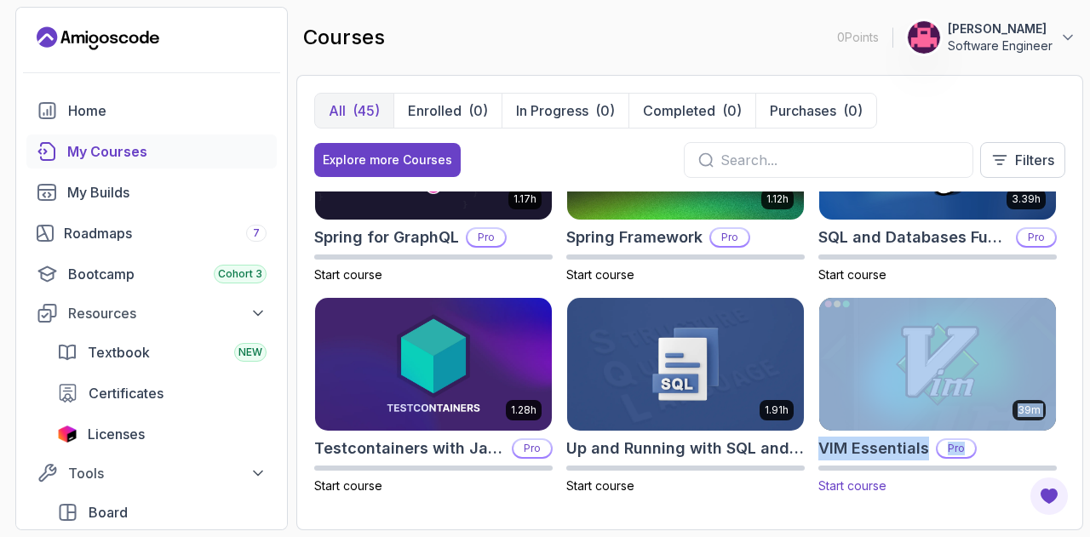
drag, startPoint x: 1083, startPoint y: 440, endPoint x: 1054, endPoint y: 302, distance: 140.9
click at [1054, 302] on section "0 Points GAMGAMI Mohammed Software Engineer Home My Courses My Builds Roadmaps …" at bounding box center [545, 268] width 1090 height 537
click at [399, 172] on button "Explore more Courses" at bounding box center [387, 160] width 146 height 34
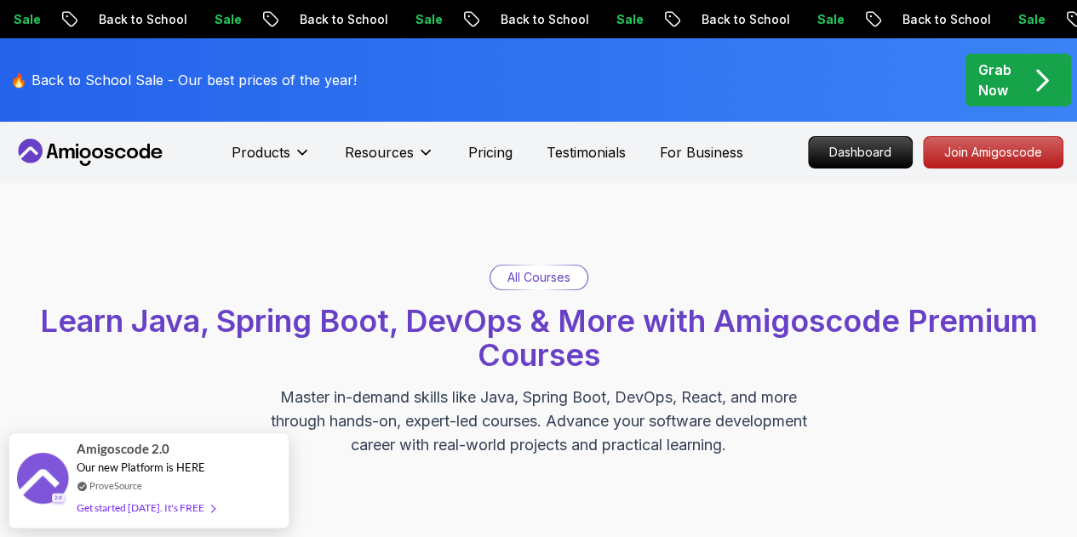
click at [532, 281] on p "All Courses" at bounding box center [538, 277] width 63 height 17
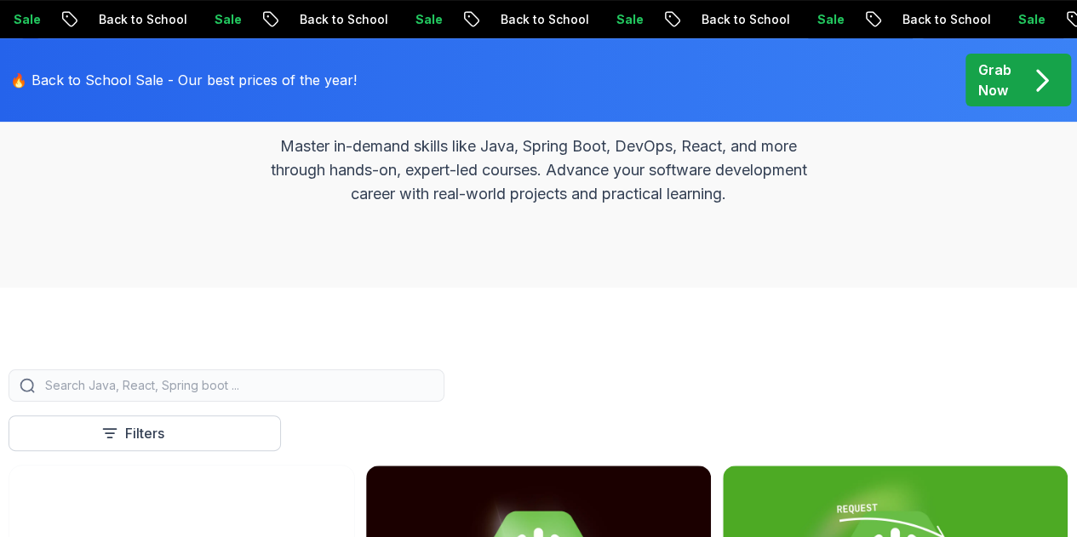
scroll to position [426, 0]
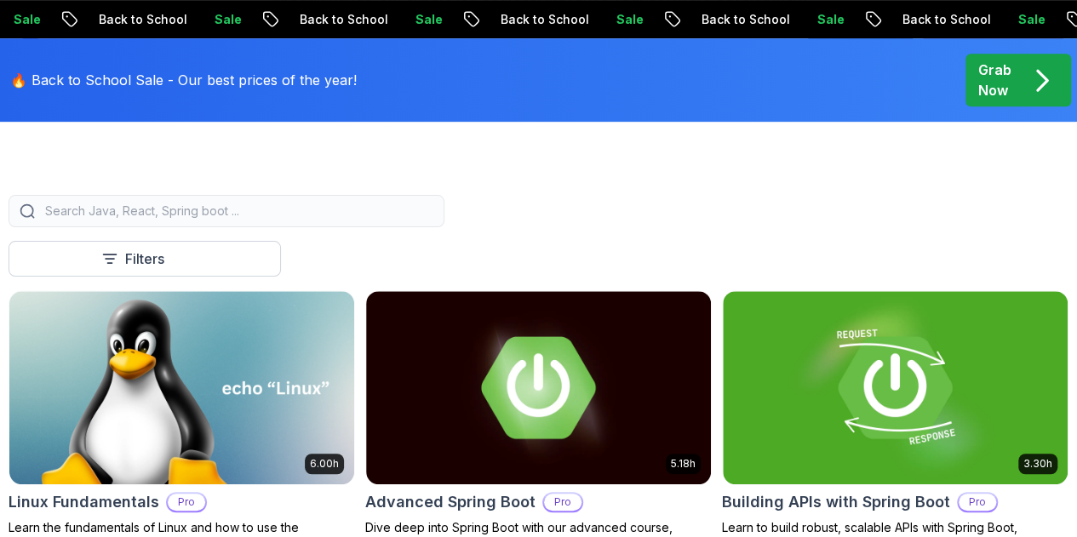
click at [0, 0] on div "Filters" at bounding box center [0, 0] width 0 height 0
click at [0, 0] on p "Filters" at bounding box center [0, 0] width 0 height 0
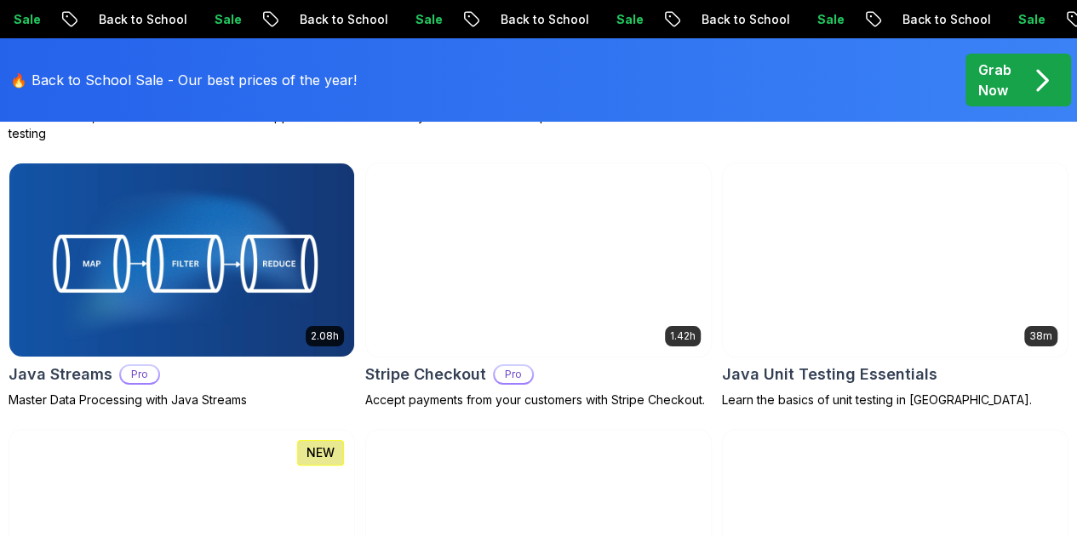
scroll to position [2979, 0]
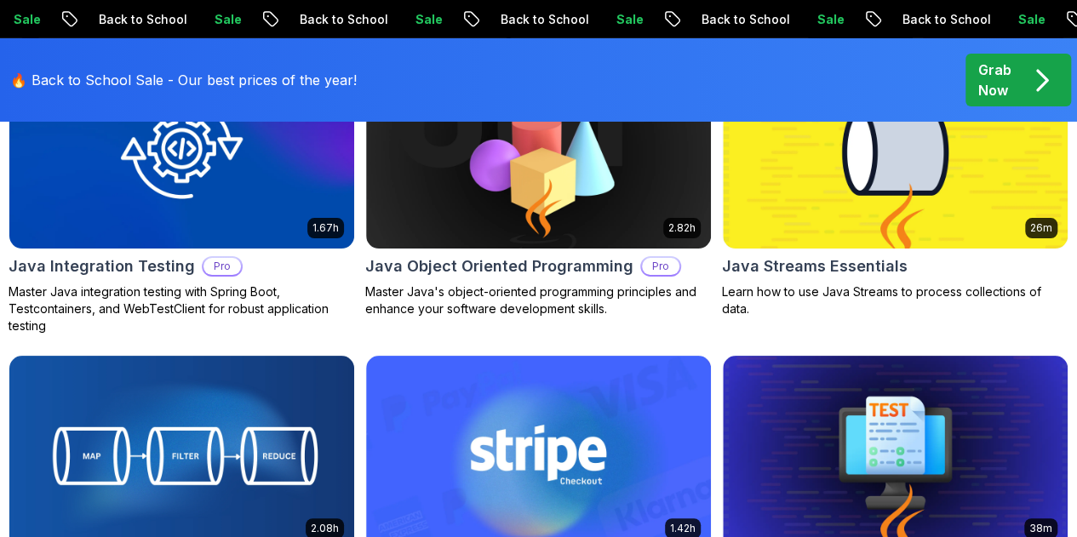
click at [0, 0] on button "Pro" at bounding box center [0, 0] width 0 height 0
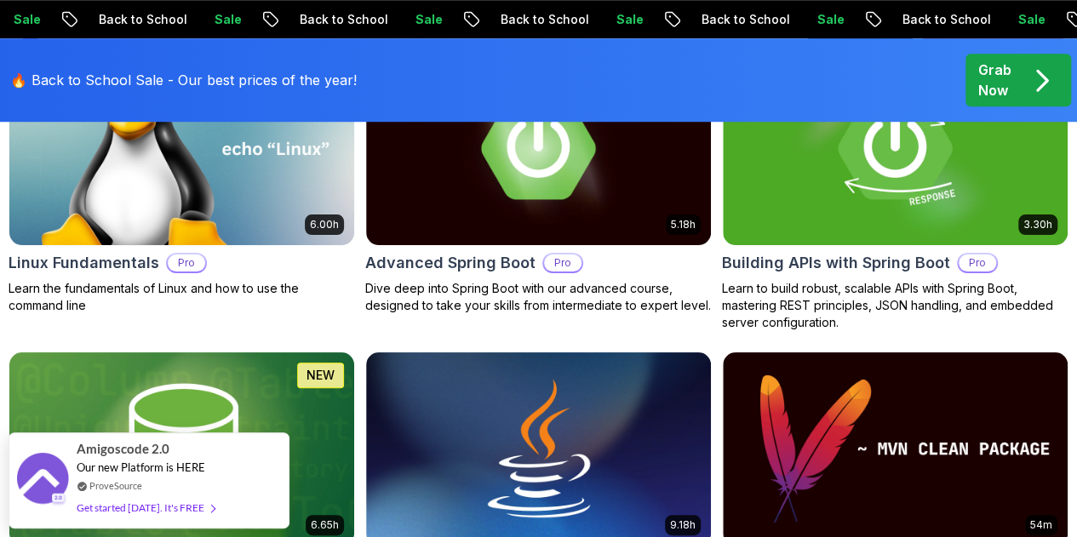
scroll to position [426, 0]
